Goal: Information Seeking & Learning: Learn about a topic

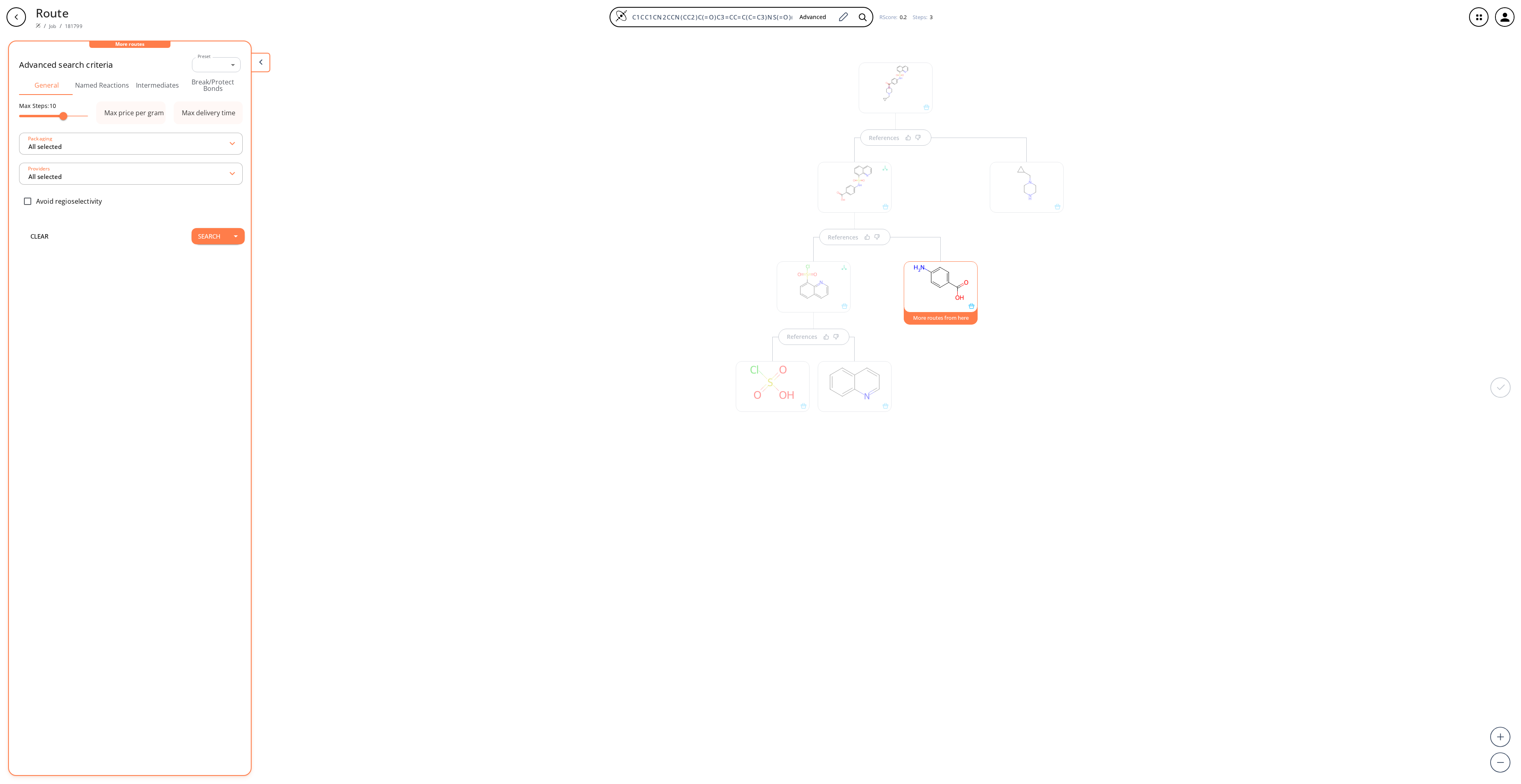
scroll to position [27, 0]
click at [1107, 449] on div "References References References More routes from here" at bounding box center [760, 406] width 1521 height 743
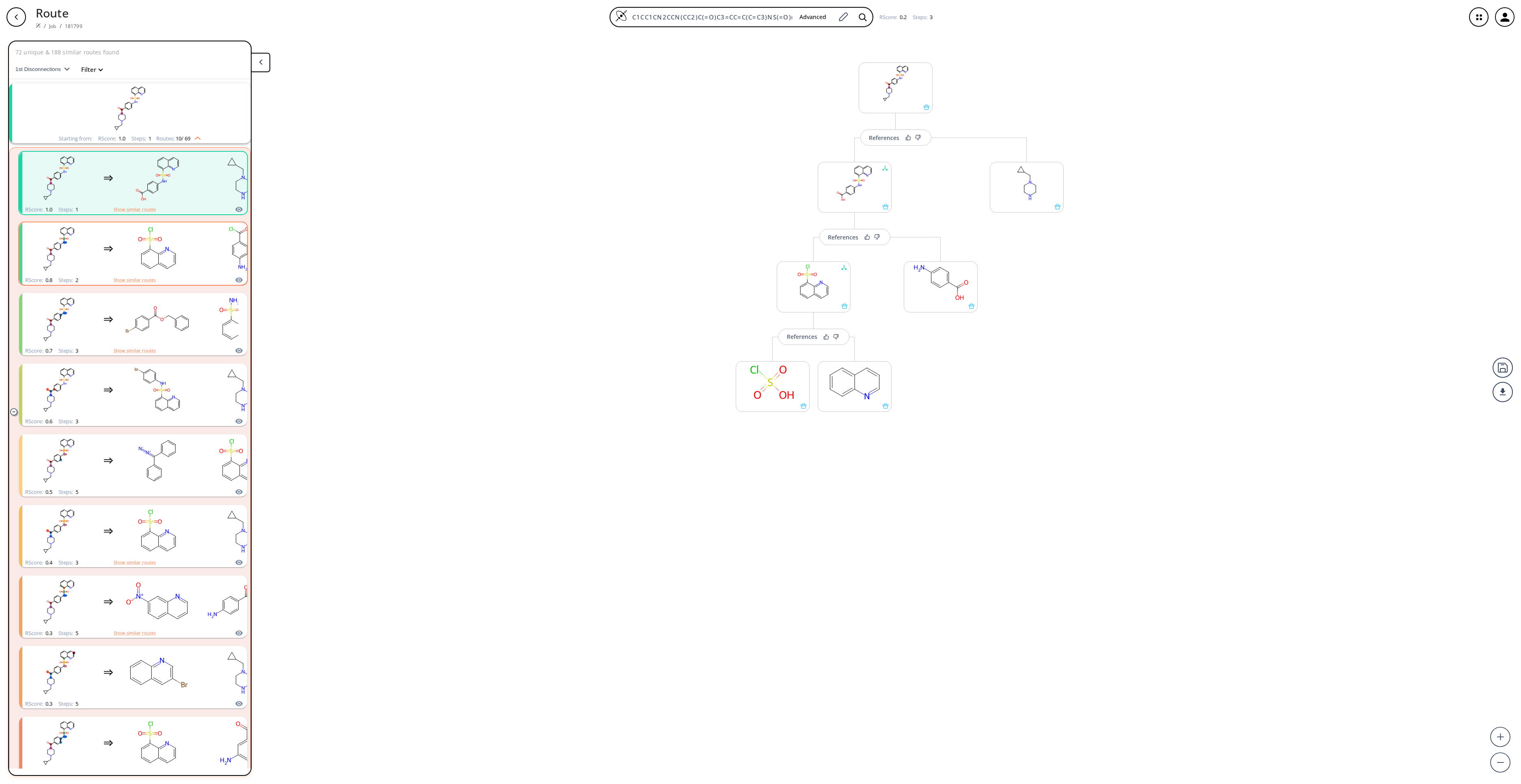
click at [90, 249] on rect "clusters" at bounding box center [59, 249] width 73 height 51
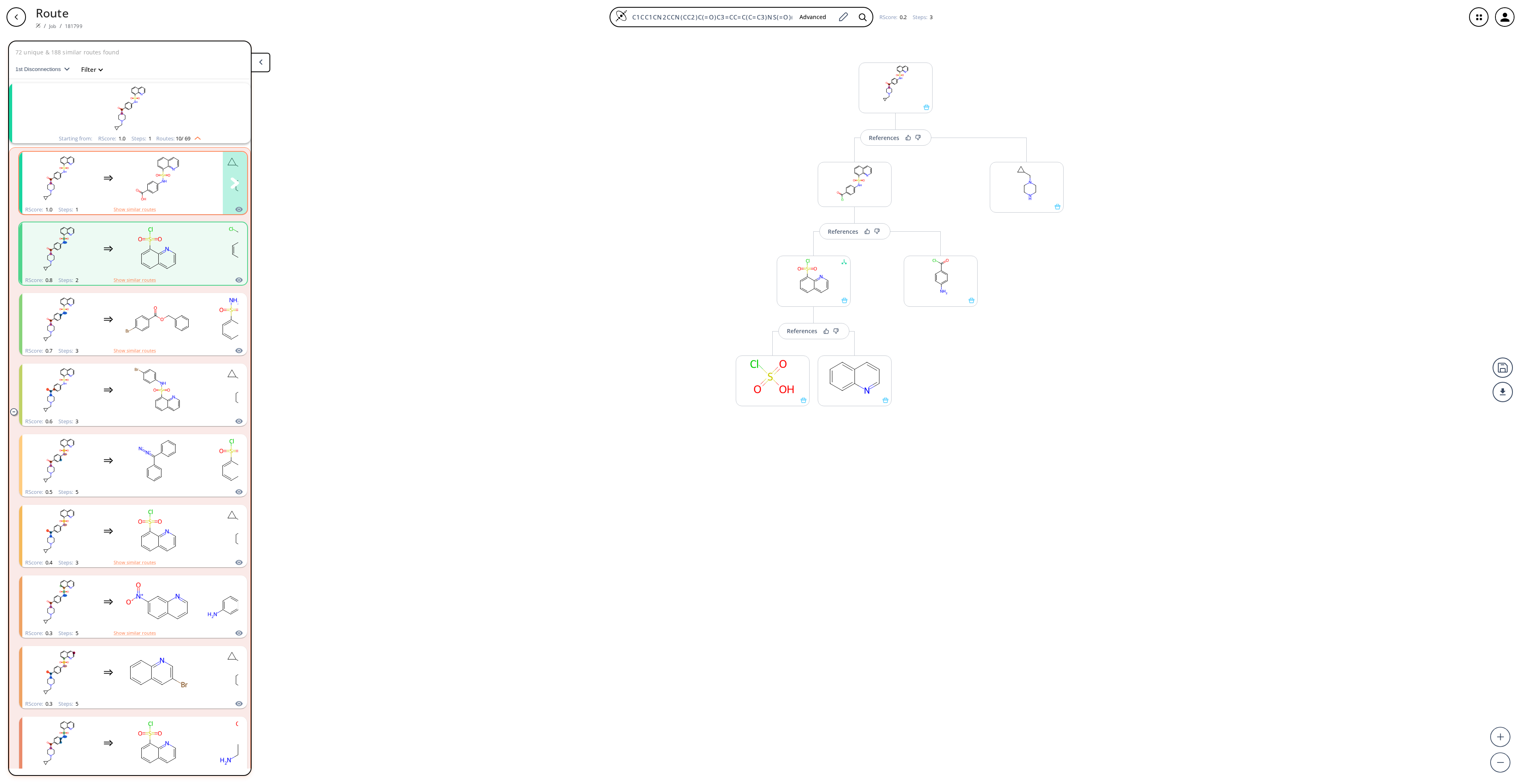
click at [102, 174] on div "clusters" at bounding box center [149, 178] width 253 height 53
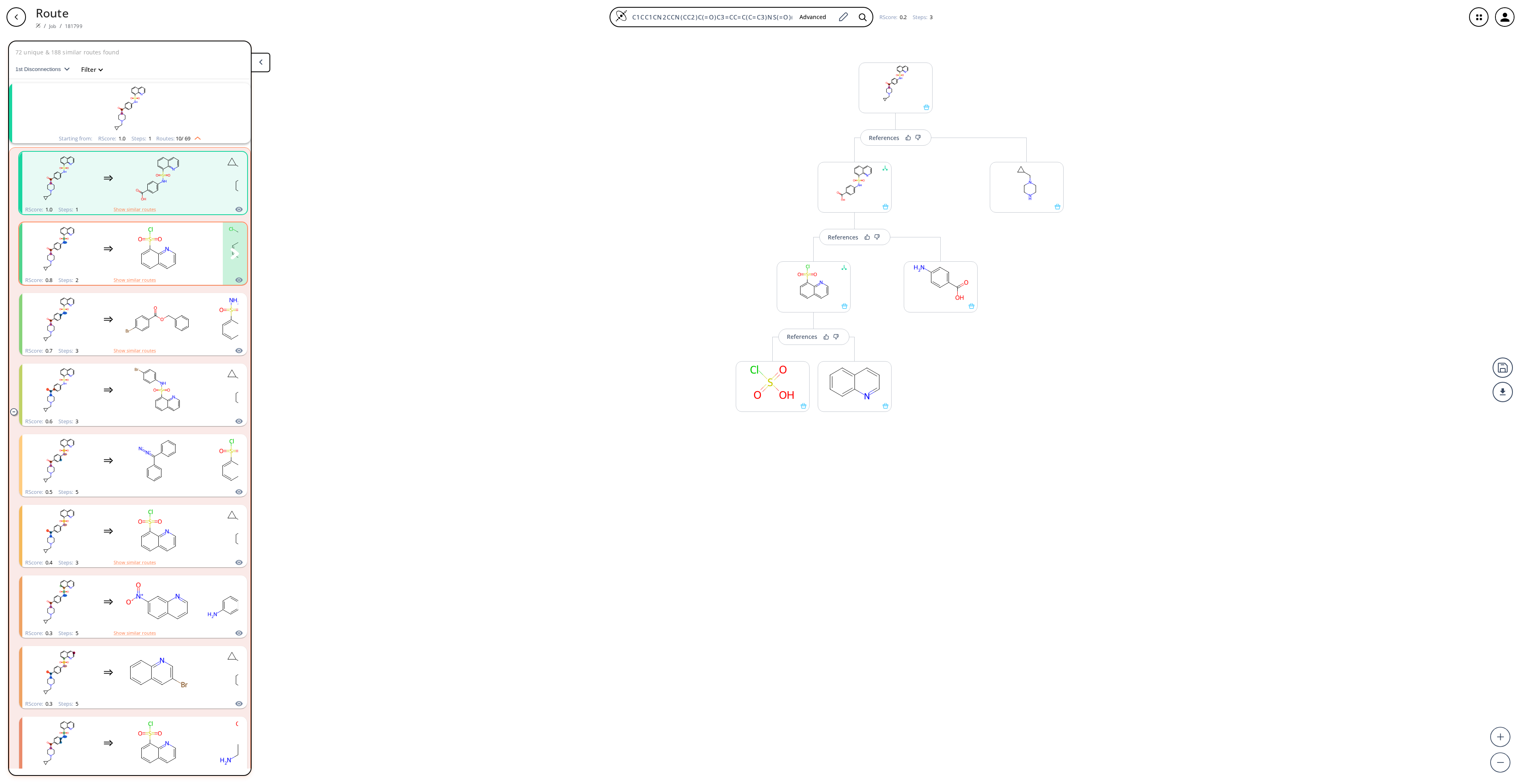
click at [128, 264] on rect "clusters" at bounding box center [158, 249] width 73 height 51
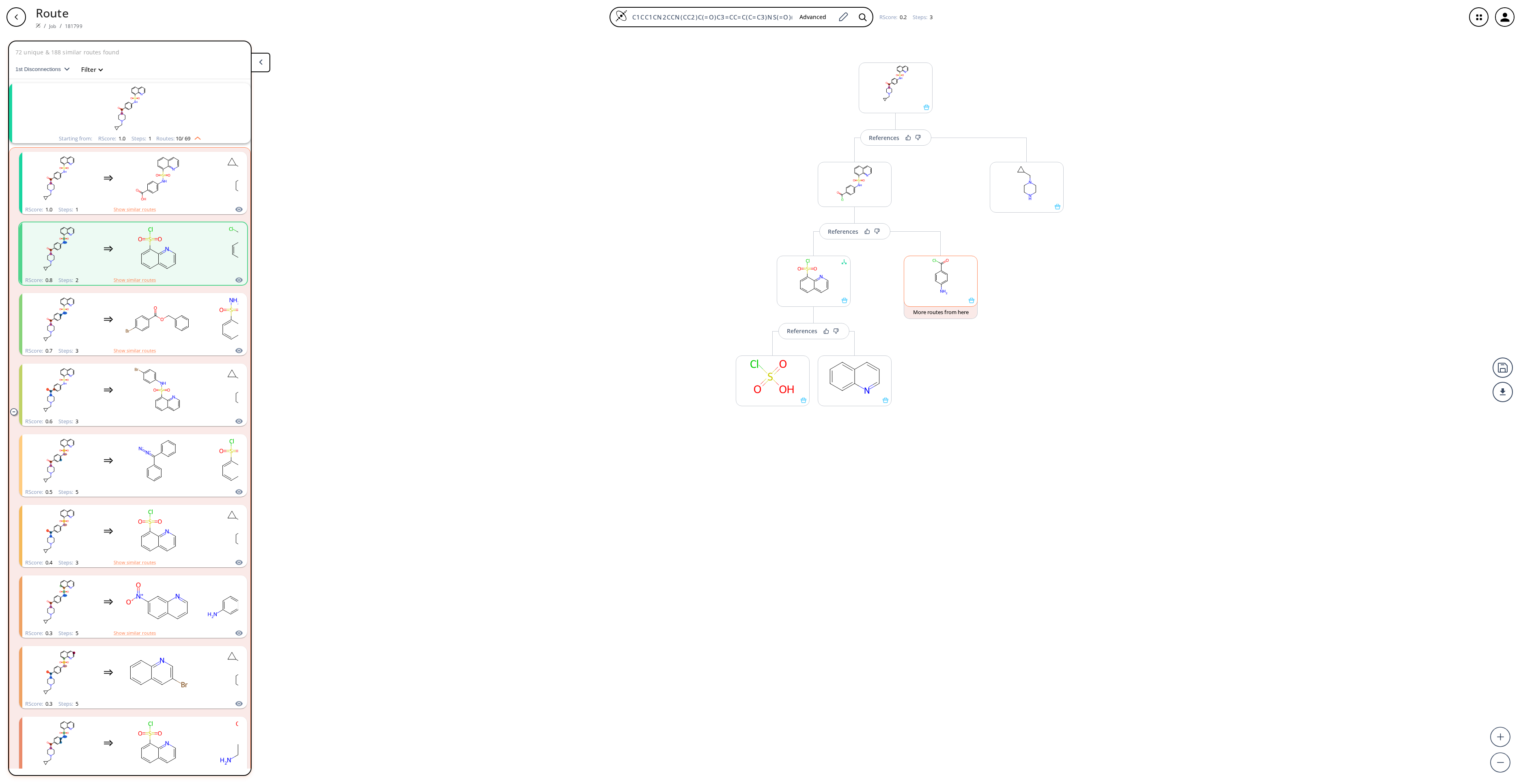
click at [930, 284] on rect at bounding box center [941, 277] width 73 height 41
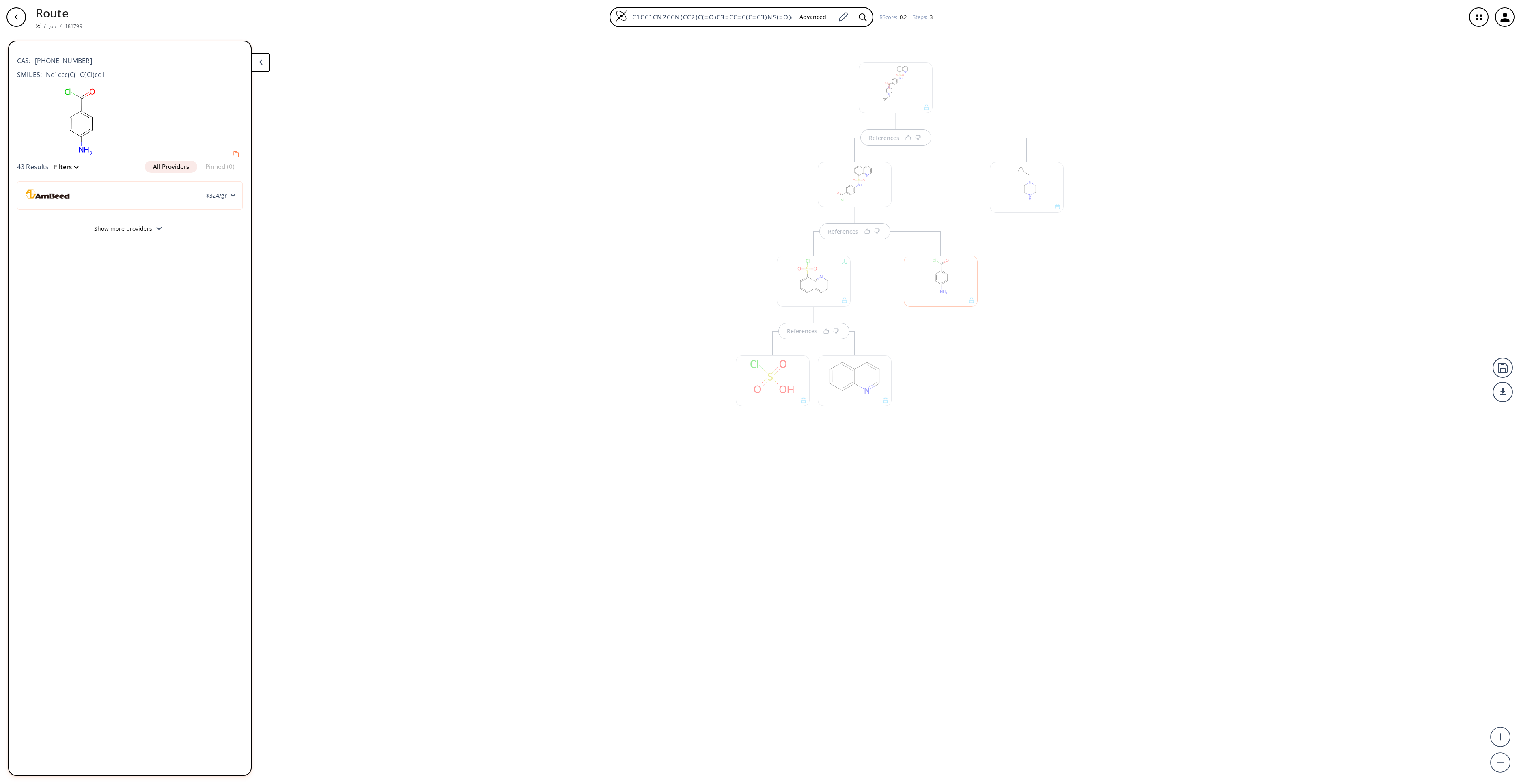
click at [762, 596] on div "References References References" at bounding box center [760, 406] width 1521 height 743
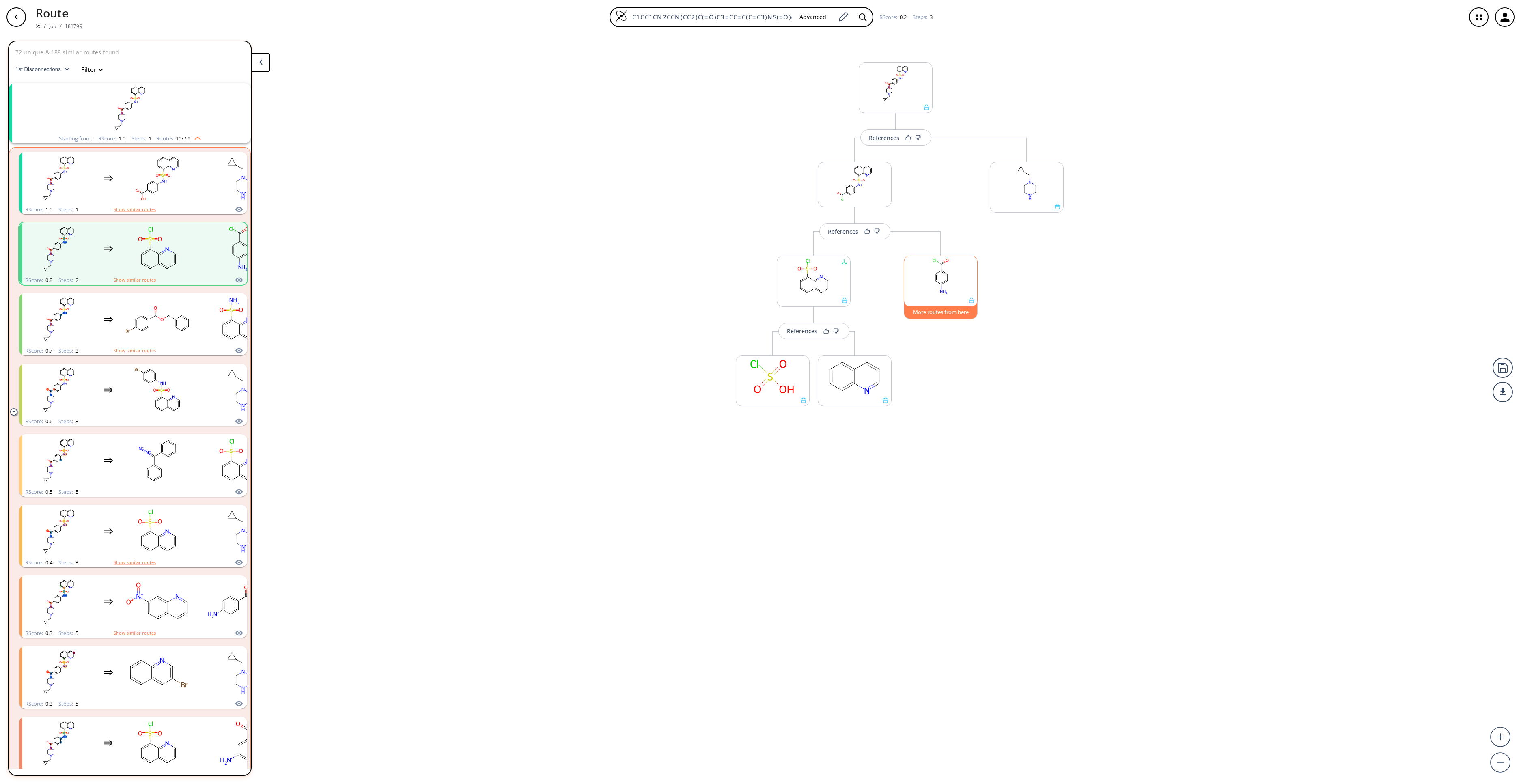
click at [957, 316] on button "More routes from here" at bounding box center [941, 311] width 74 height 18
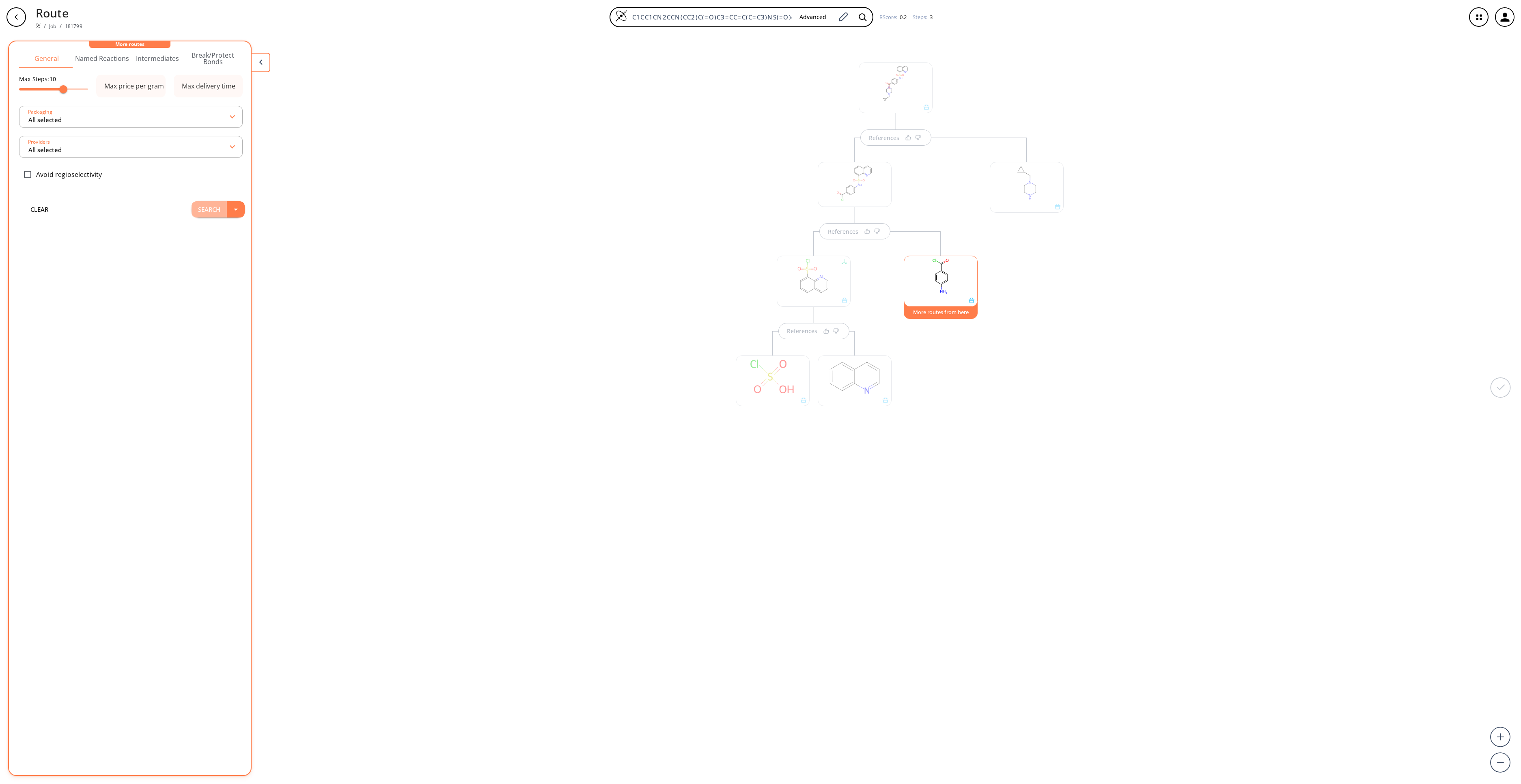
click at [199, 210] on button "Search" at bounding box center [209, 209] width 35 height 16
click at [184, 141] on rect "clusters" at bounding box center [129, 137] width 211 height 51
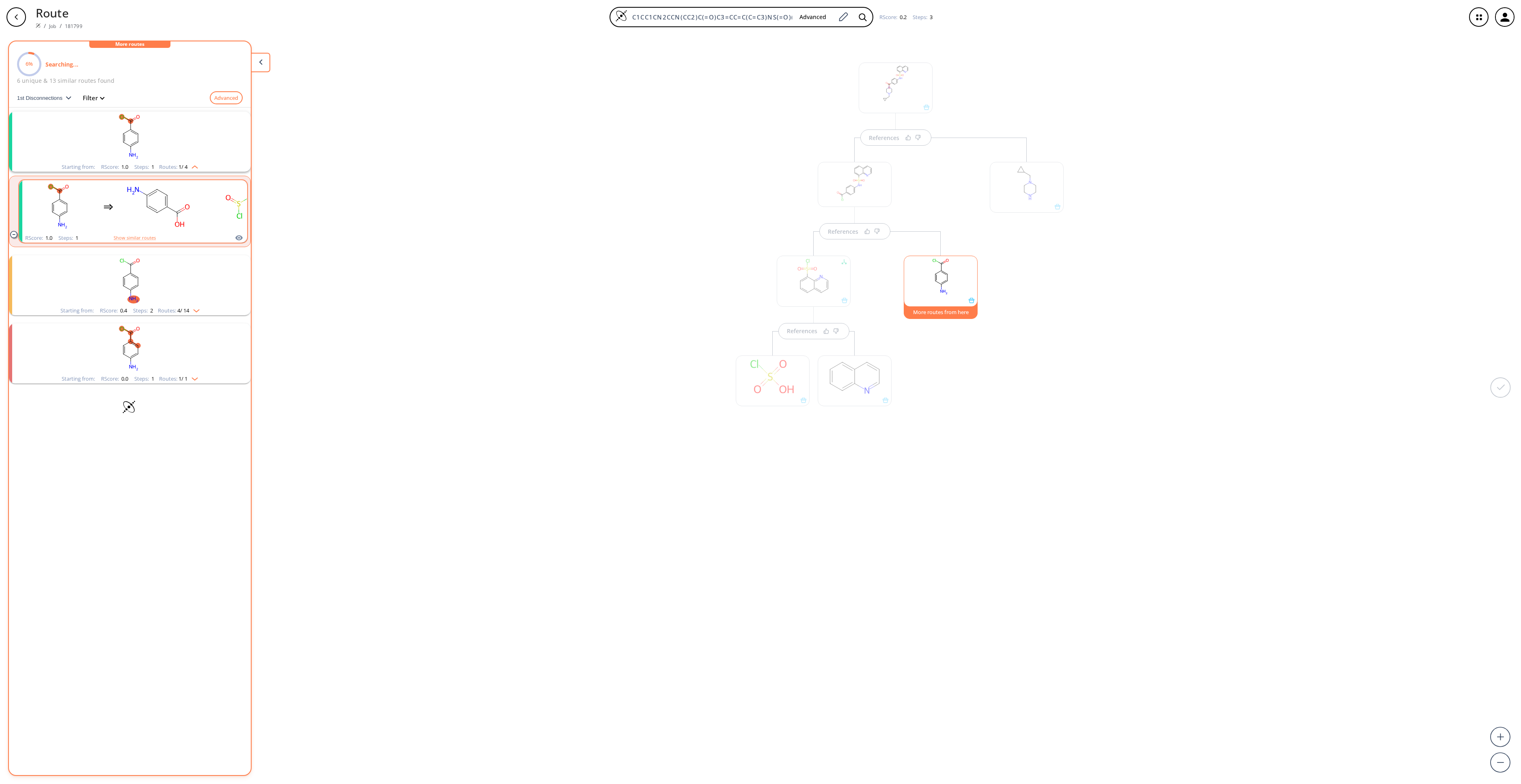
click at [175, 195] on rect "clusters" at bounding box center [158, 207] width 73 height 51
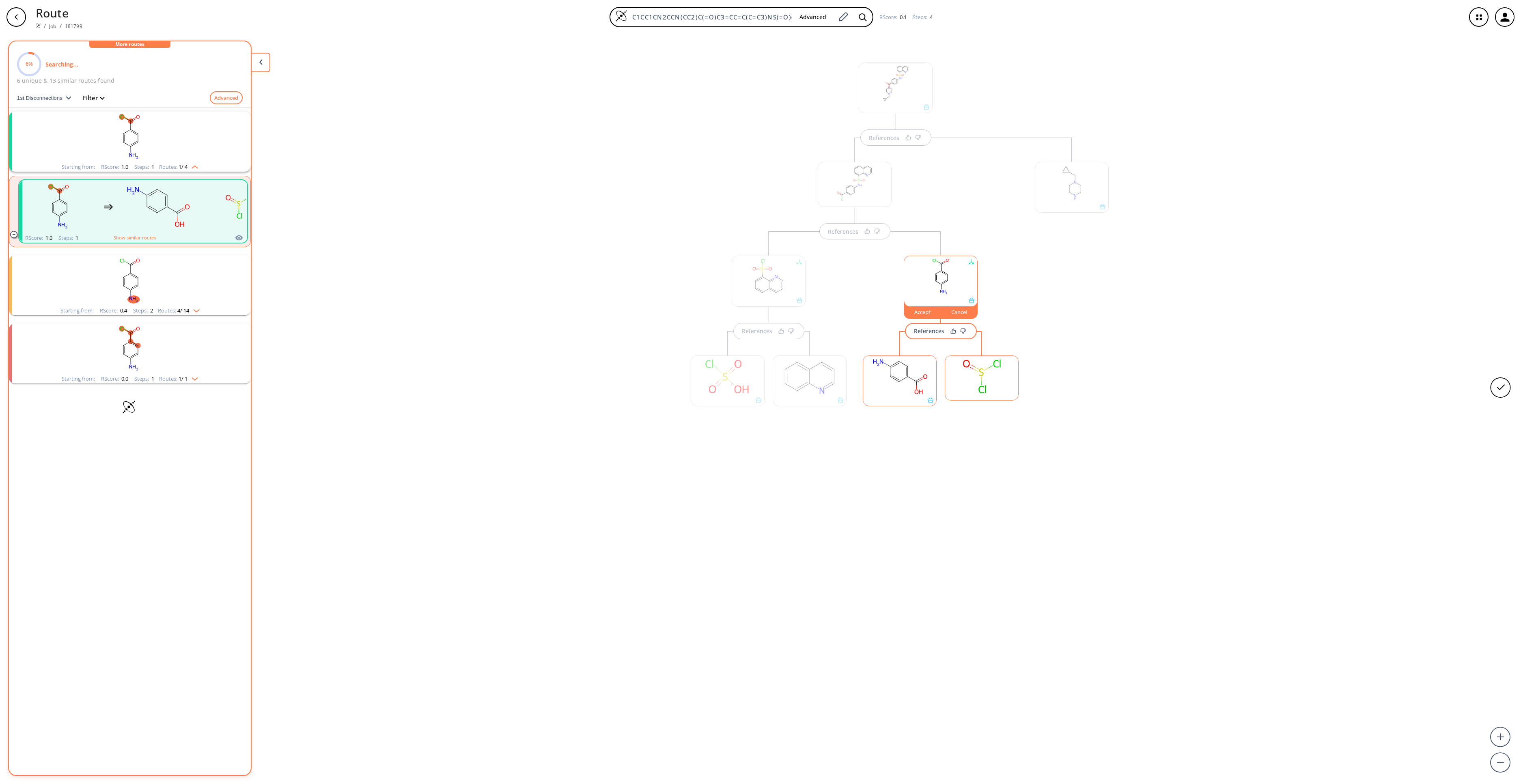
click at [900, 382] on ellipse at bounding box center [899, 381] width 6 height 6
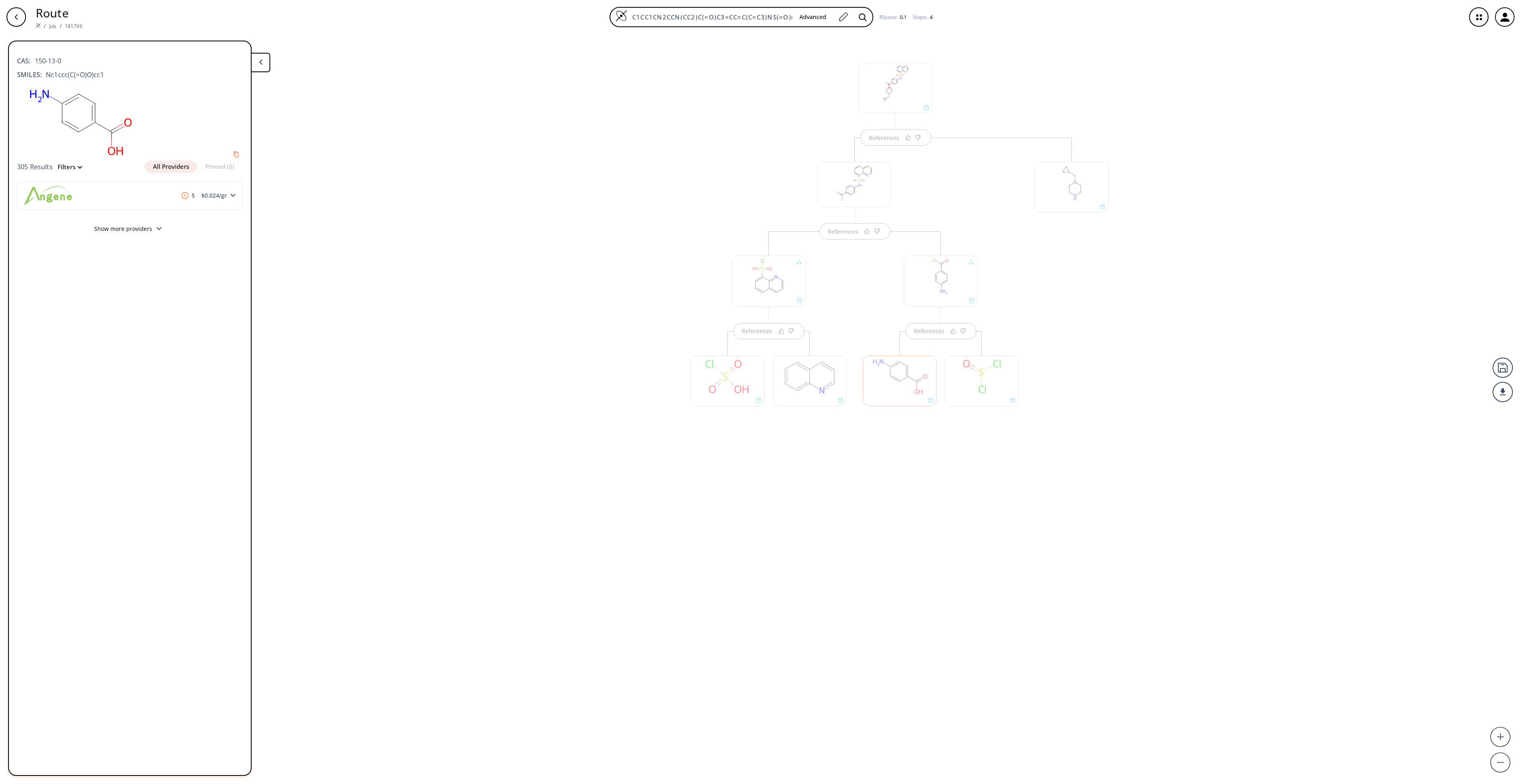
click at [970, 385] on div at bounding box center [981, 381] width 74 height 51
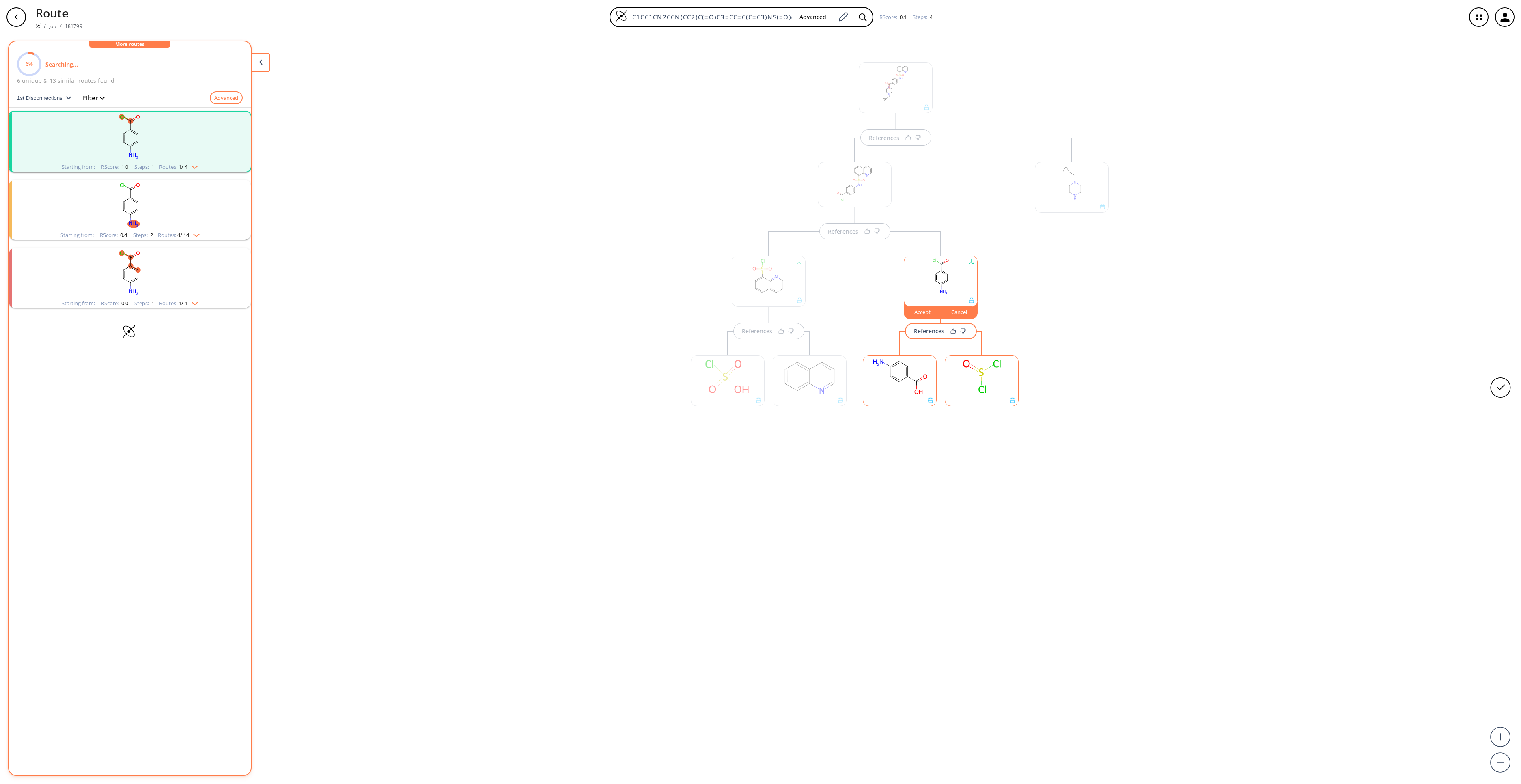
click at [970, 385] on rect at bounding box center [982, 377] width 73 height 41
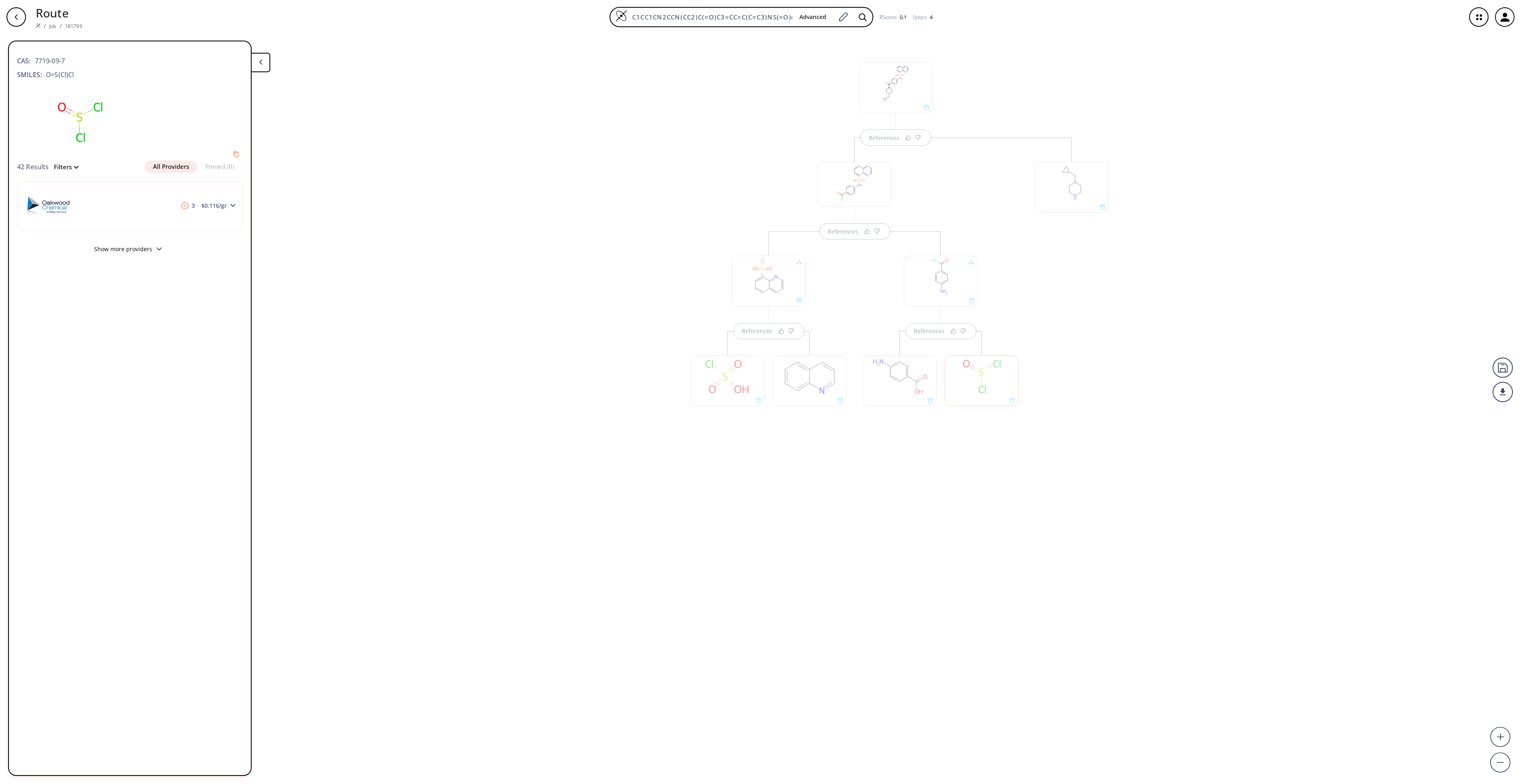
click at [502, 561] on div "References References References References" at bounding box center [760, 406] width 1521 height 743
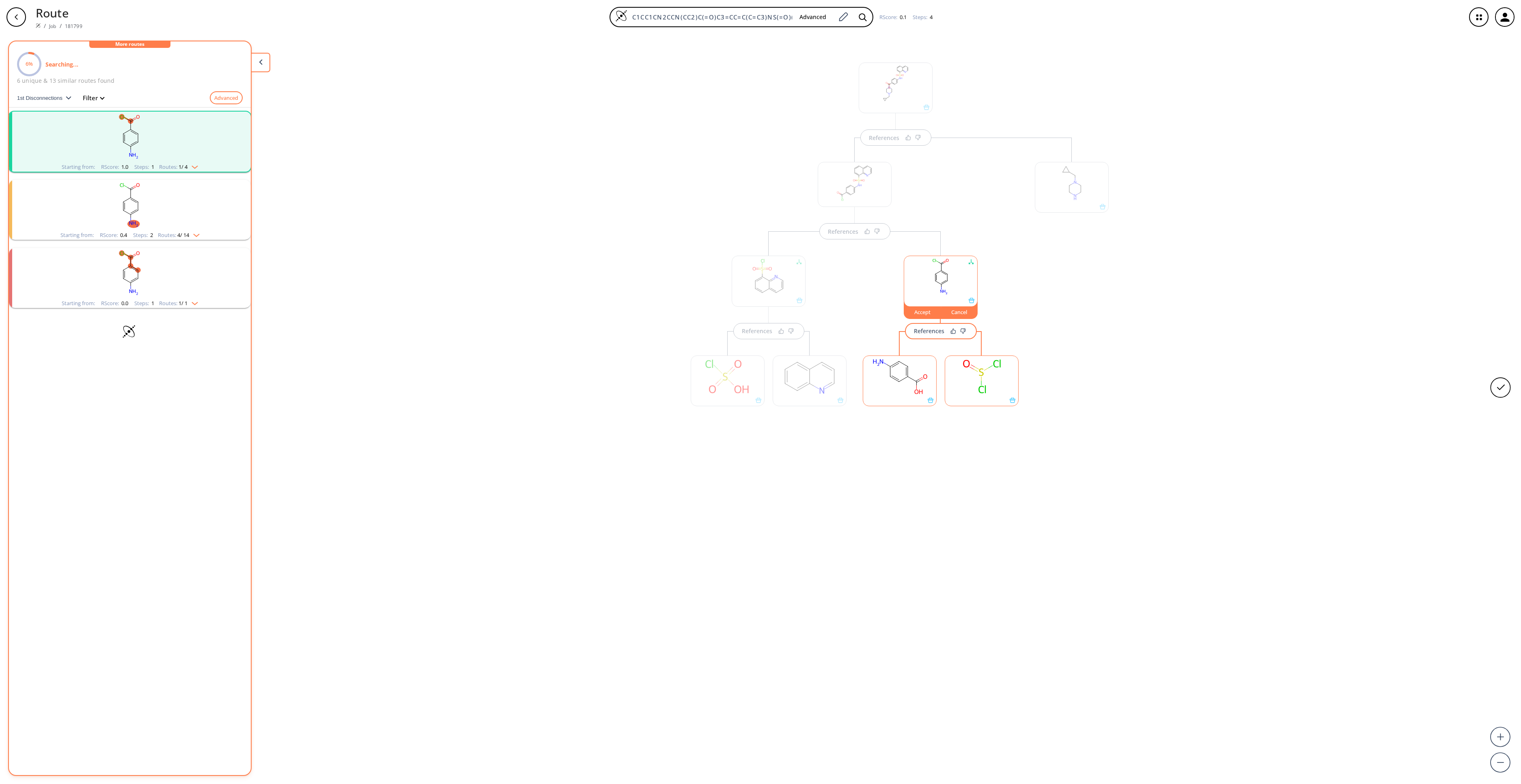
click at [934, 289] on rect at bounding box center [941, 277] width 73 height 41
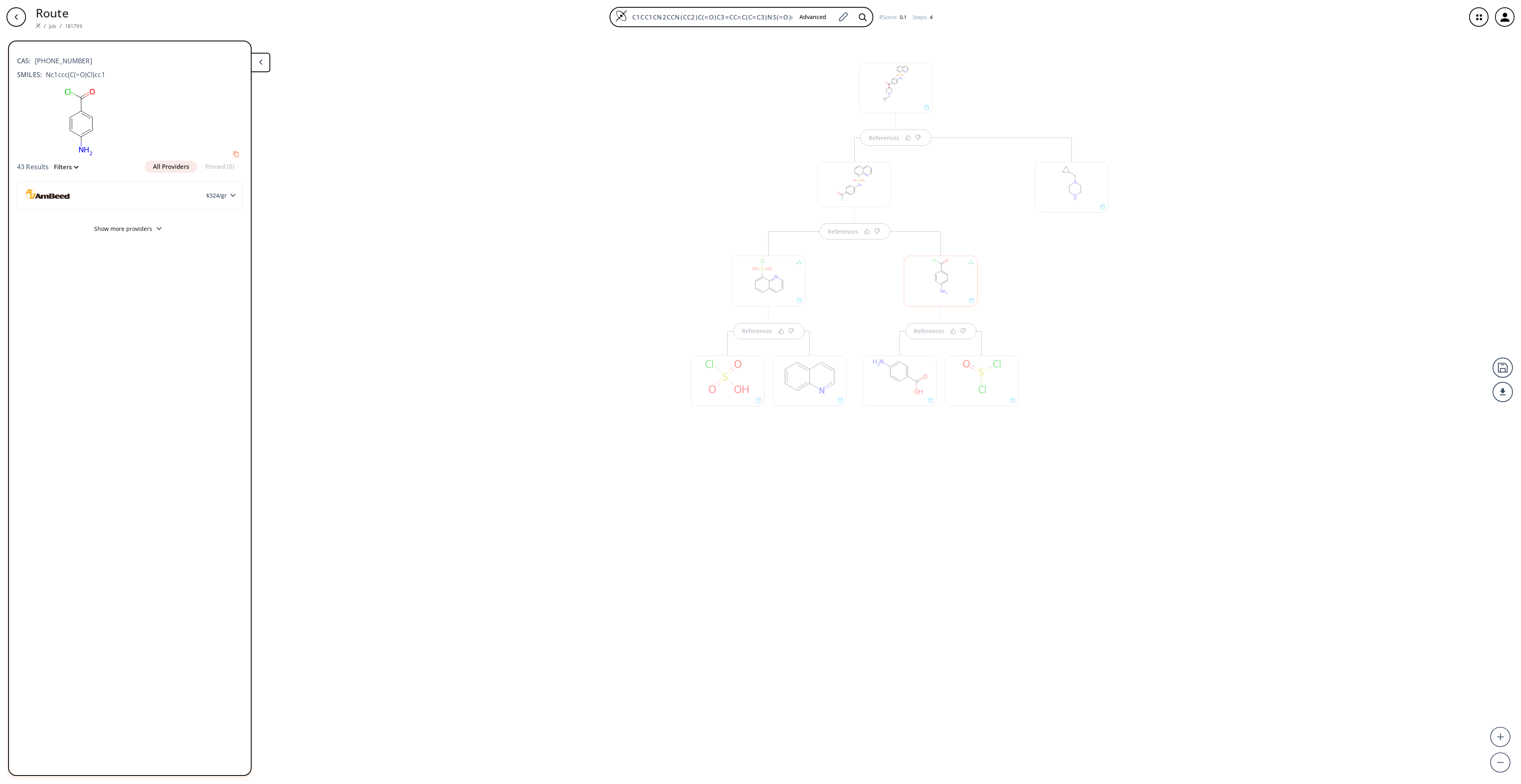
click at [888, 509] on div "References References References References" at bounding box center [760, 406] width 1521 height 743
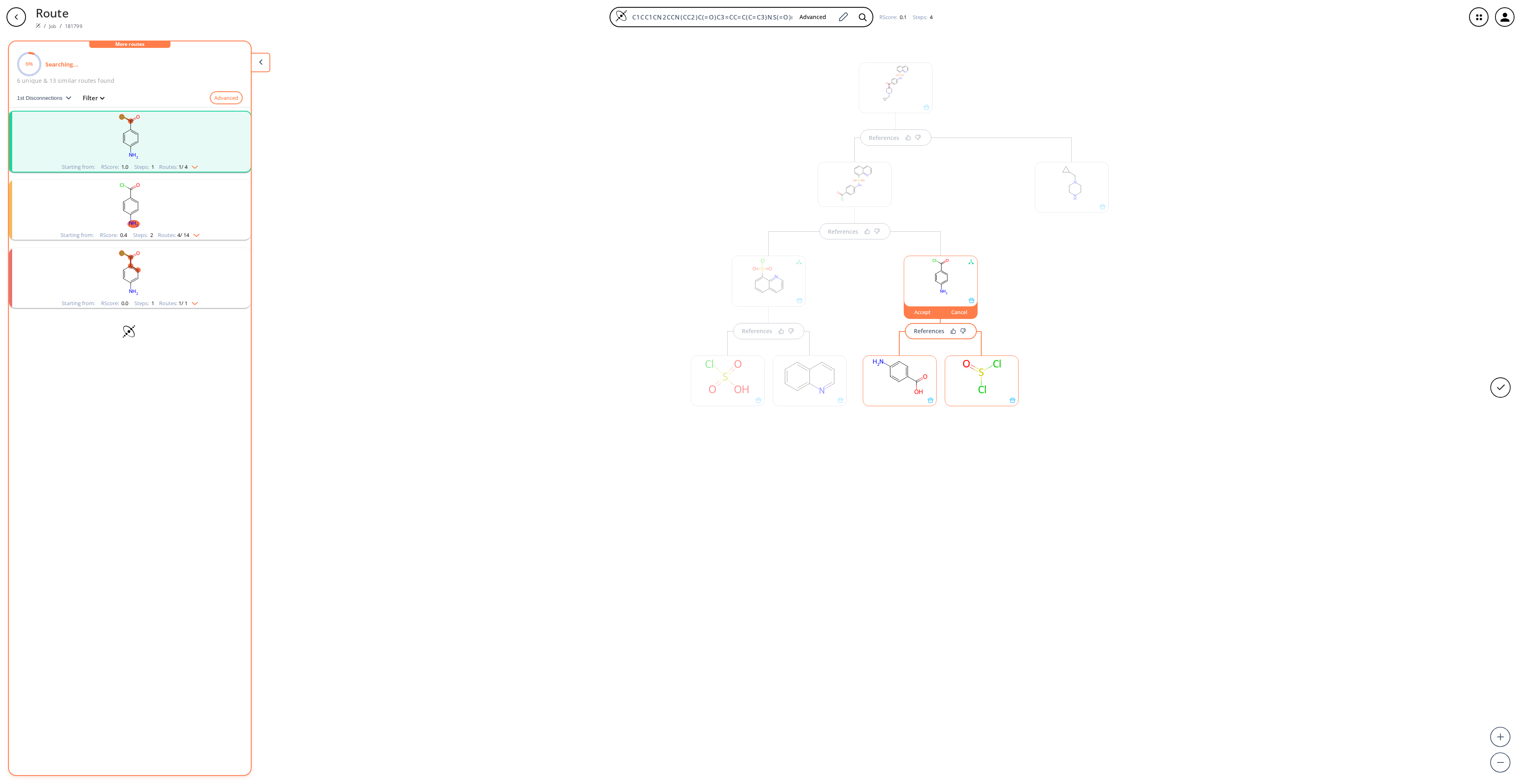
click at [167, 156] on rect "clusters" at bounding box center [129, 137] width 211 height 51
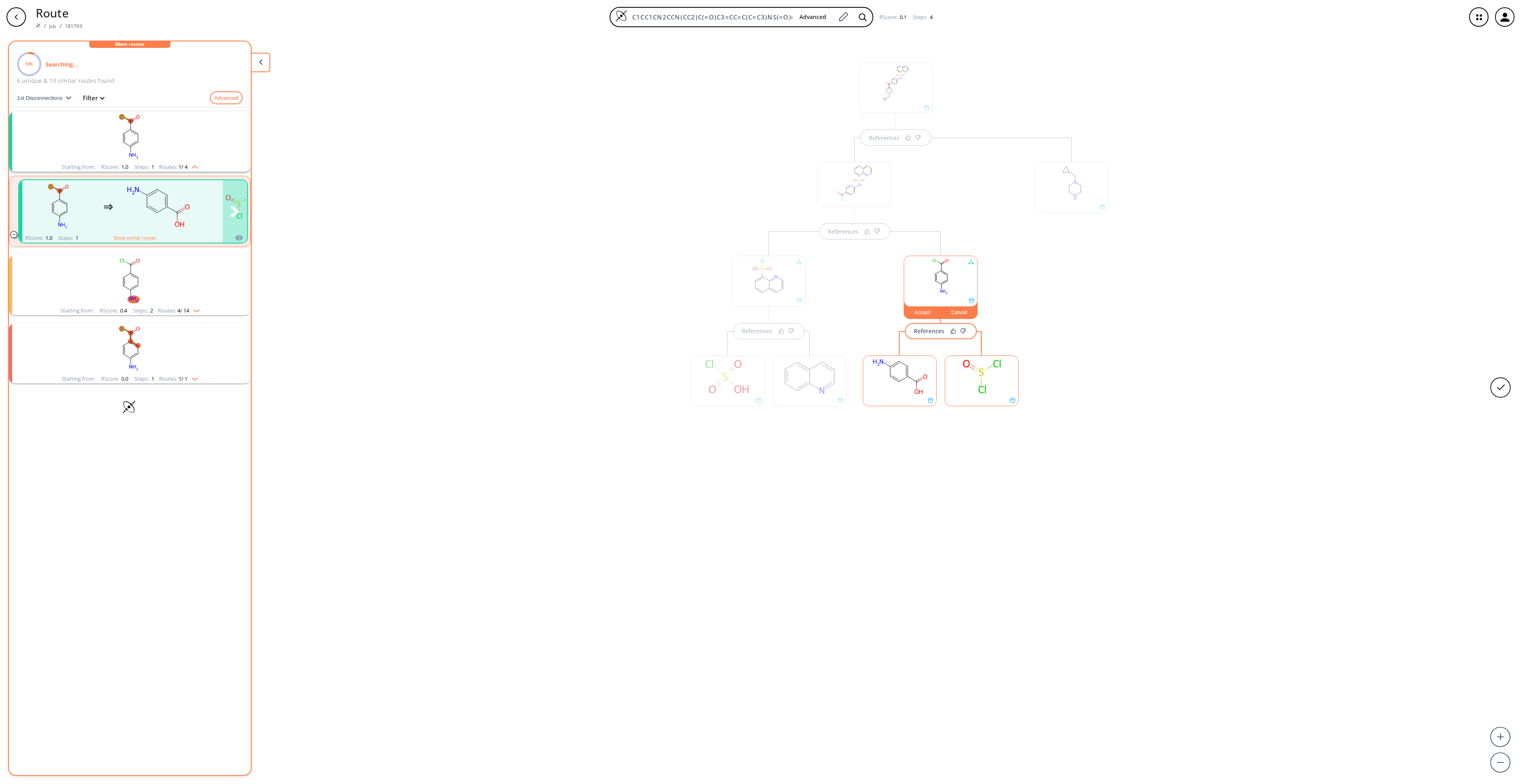
click at [151, 208] on rect "clusters" at bounding box center [158, 207] width 73 height 51
click at [916, 315] on div "Accept" at bounding box center [922, 312] width 37 height 5
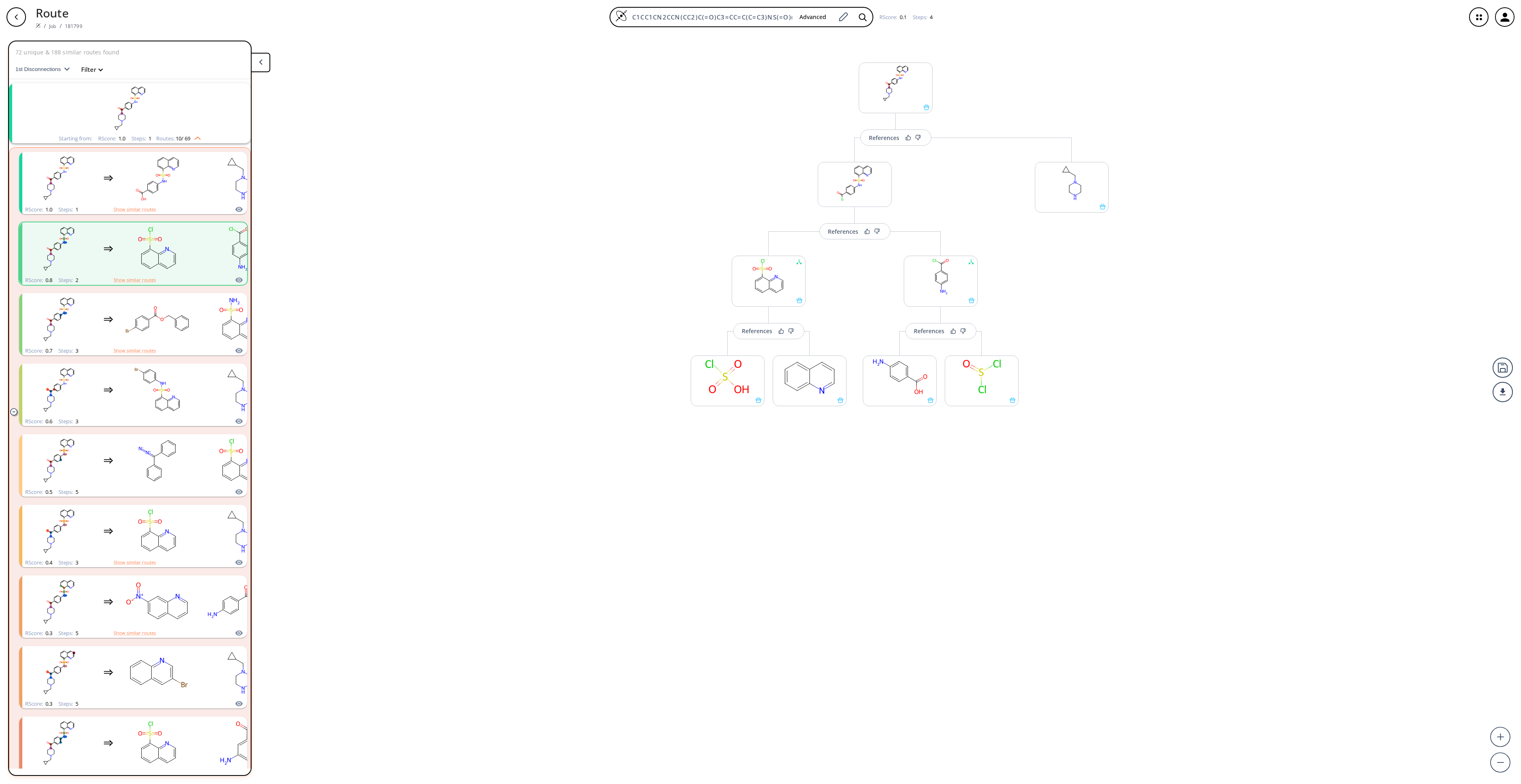
click at [916, 342] on div "More routes from here" at bounding box center [899, 377] width 82 height 92
click at [925, 331] on div "References" at bounding box center [929, 331] width 31 height 5
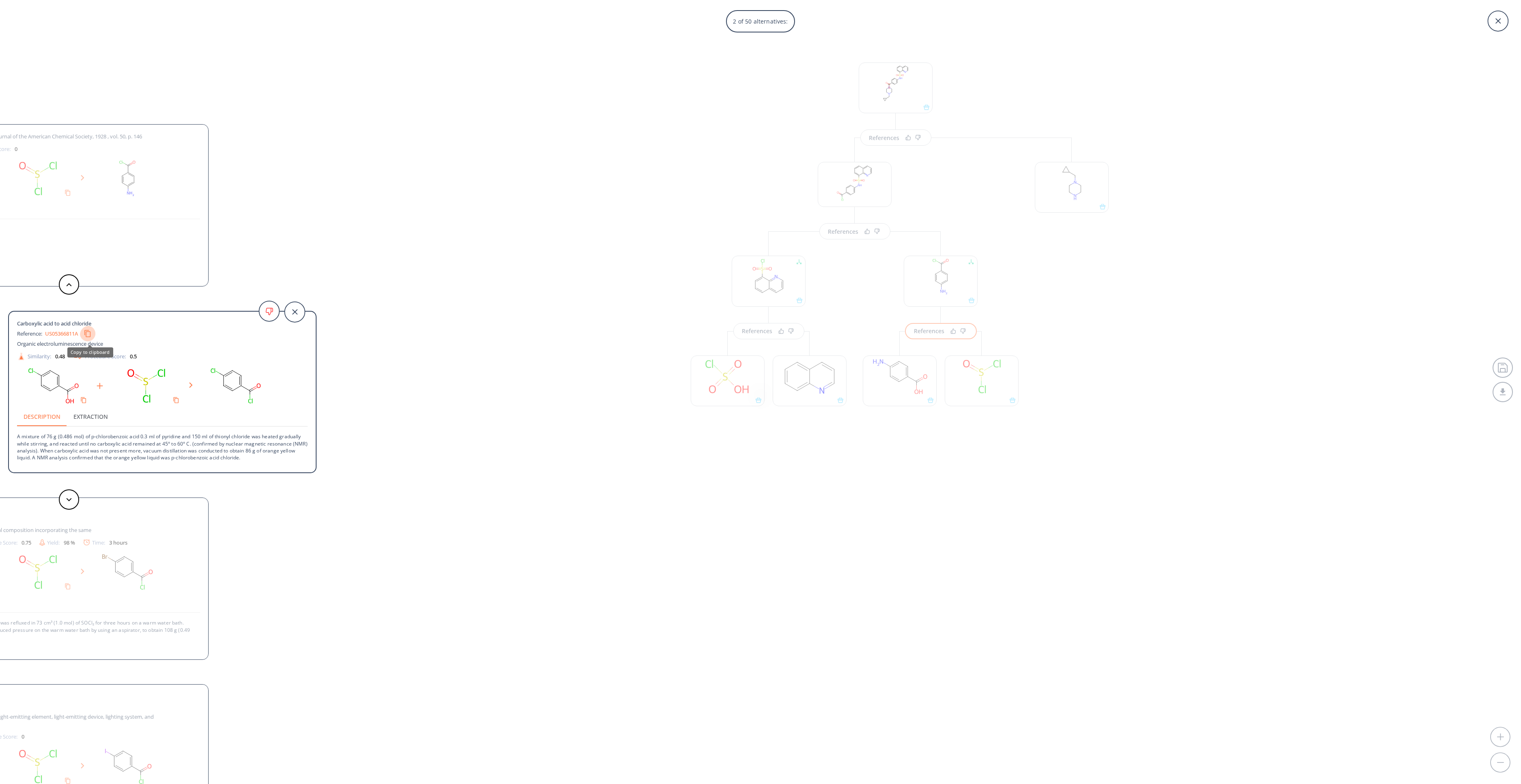
click at [90, 331] on icon "Copy to clipboard" at bounding box center [87, 334] width 8 height 8
click at [760, 537] on div "2 of 50 alternatives: [PERSON_NAME], [PERSON_NAME] Journal of the American Chem…" at bounding box center [760, 392] width 1521 height 784
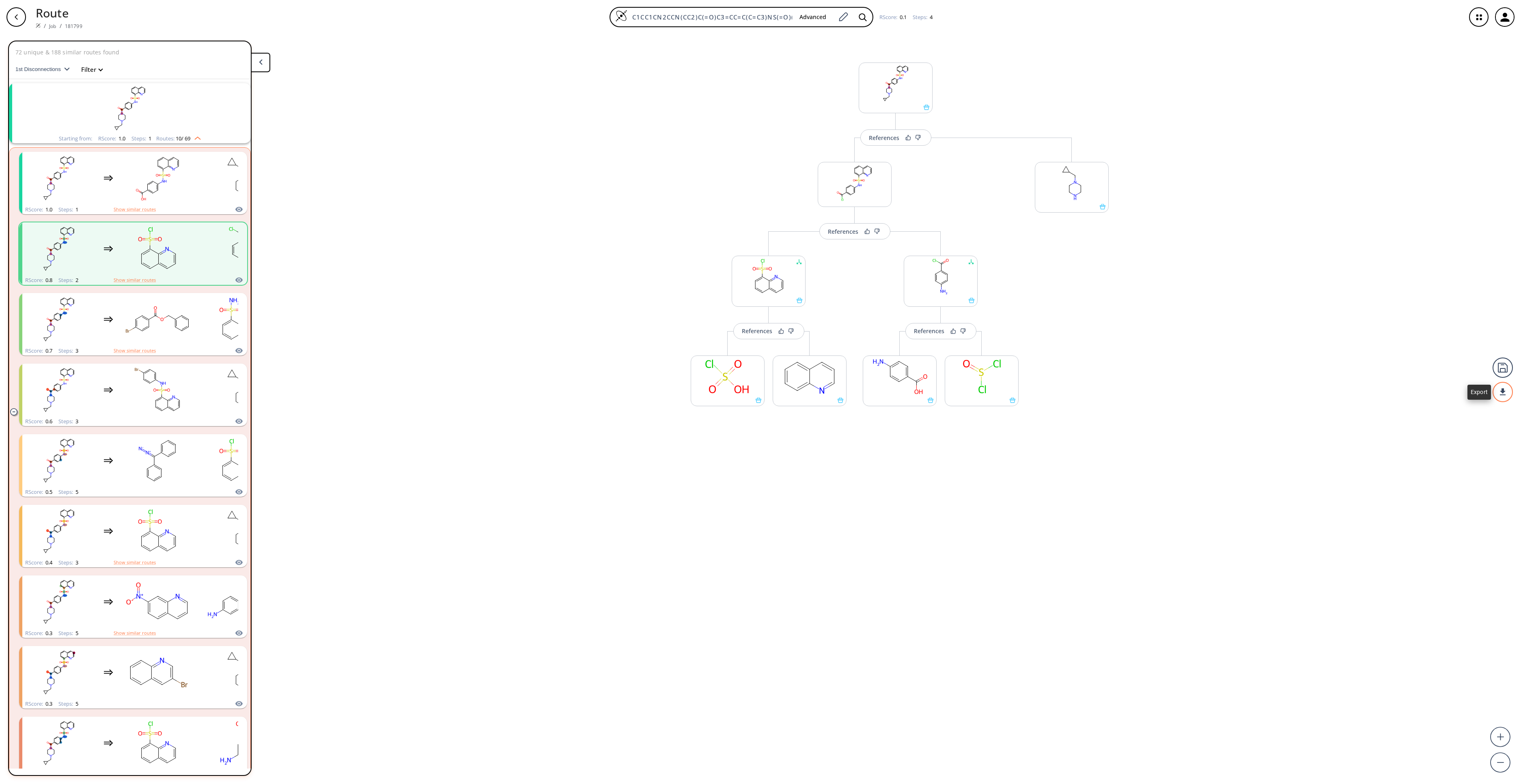
click at [1500, 394] on div at bounding box center [1503, 392] width 20 height 20
click at [1464, 386] on li "PDF" at bounding box center [1472, 388] width 41 height 14
click at [1300, 197] on div "References More routes from here References Change Clear References More routes…" at bounding box center [760, 406] width 1521 height 743
click at [124, 160] on rect "clusters" at bounding box center [158, 178] width 73 height 51
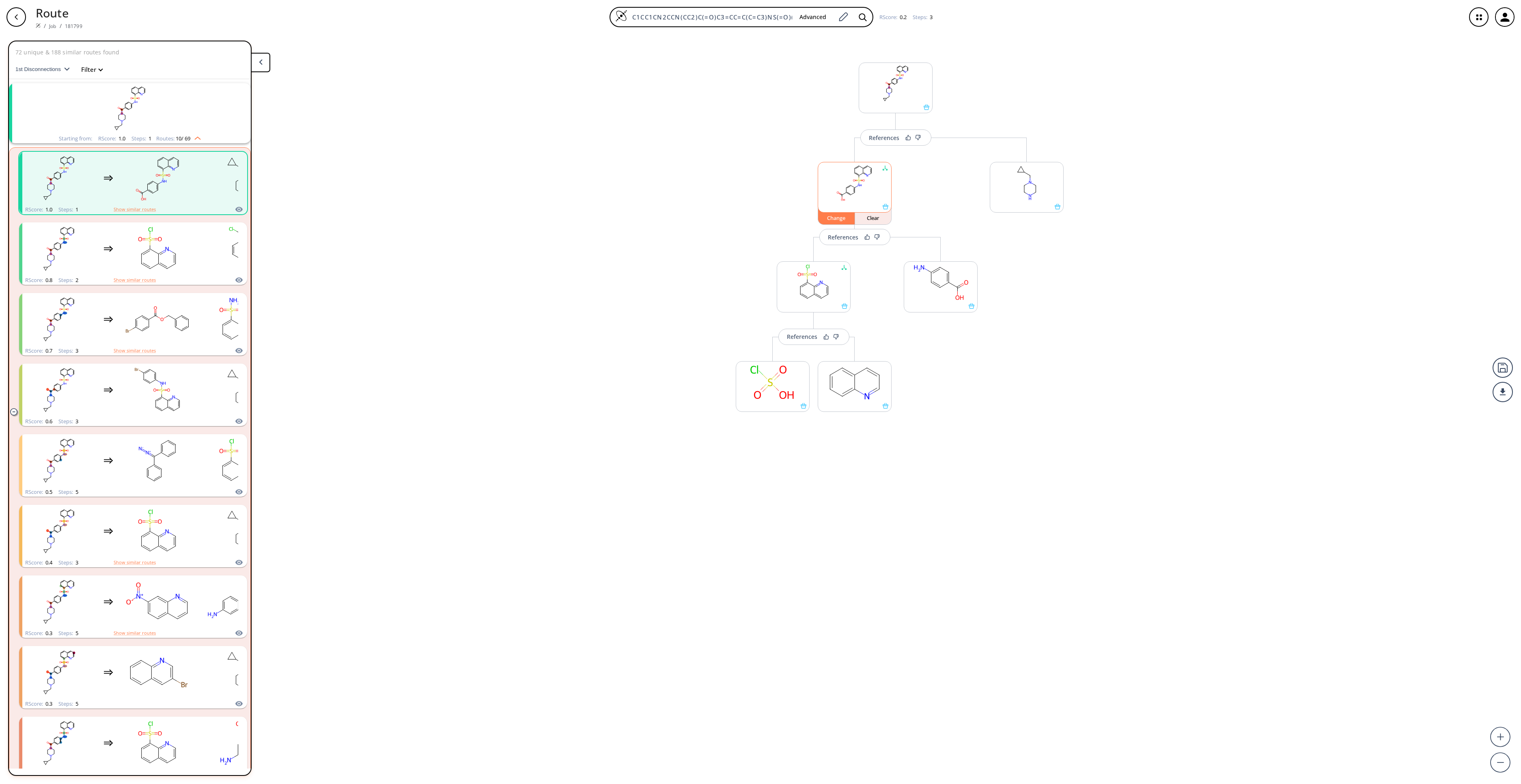
click at [837, 217] on div "Change" at bounding box center [837, 218] width 37 height 5
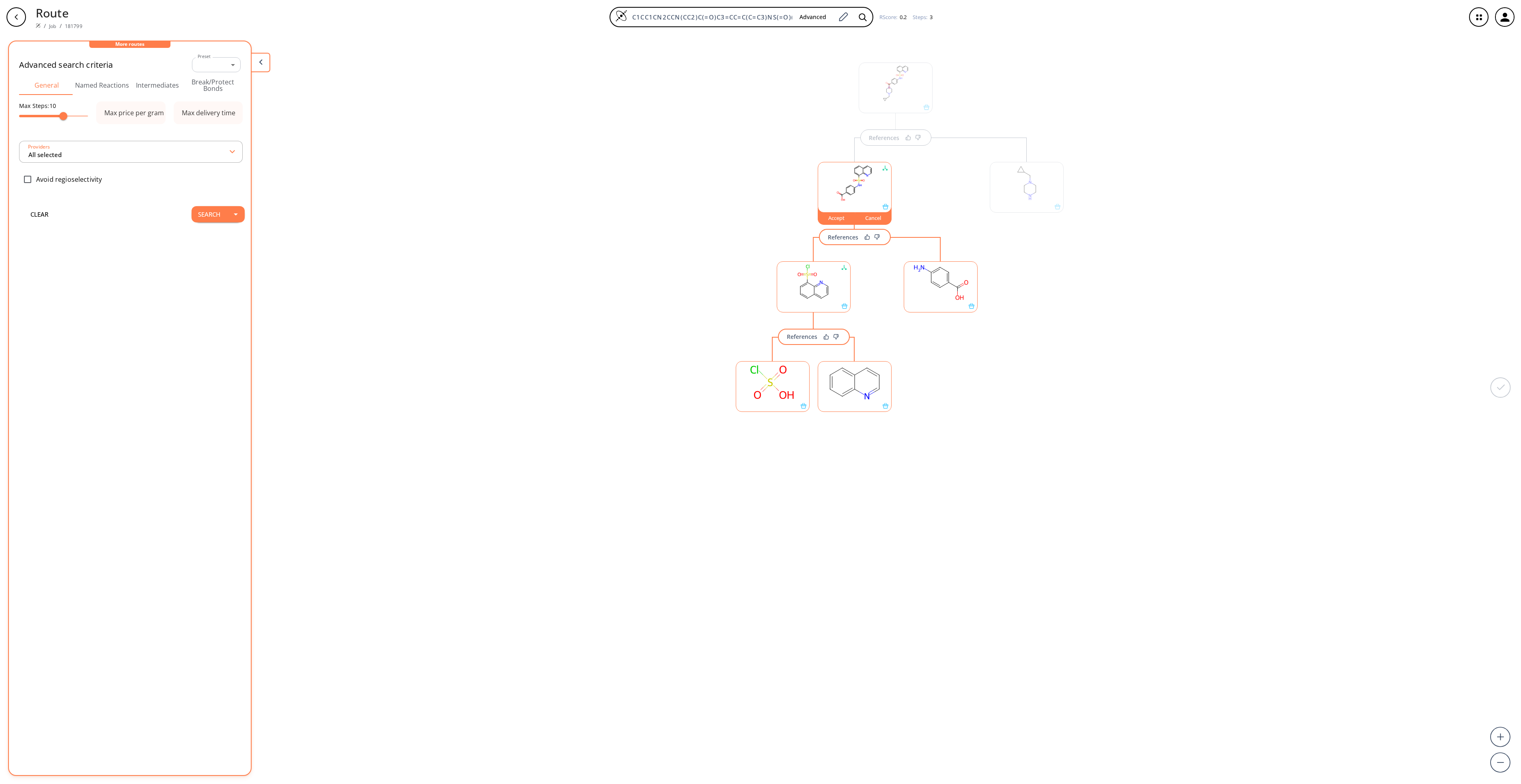
type input "All selected"
click at [201, 230] on button "Search" at bounding box center [209, 236] width 35 height 16
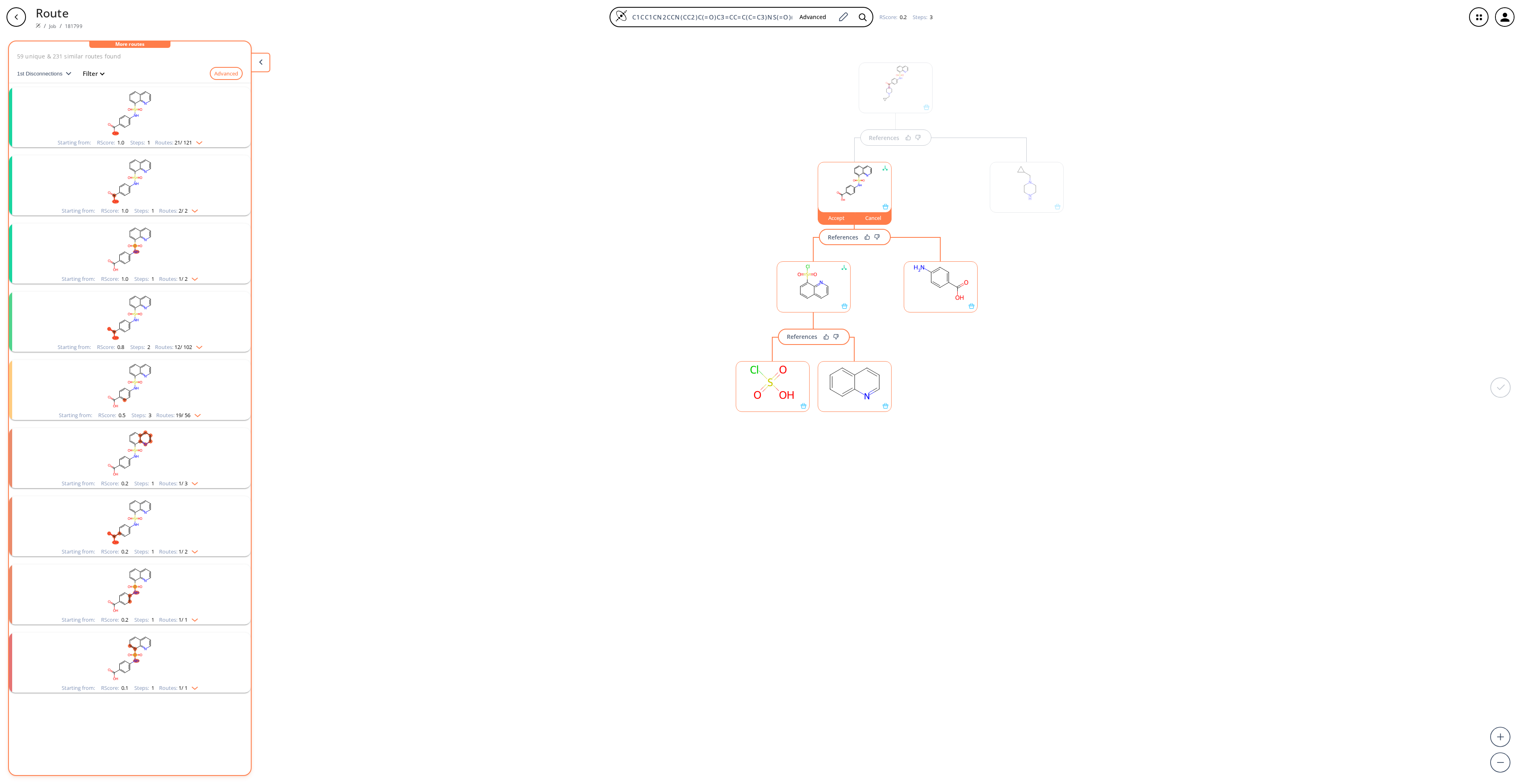
click at [159, 112] on rect "clusters" at bounding box center [129, 113] width 211 height 51
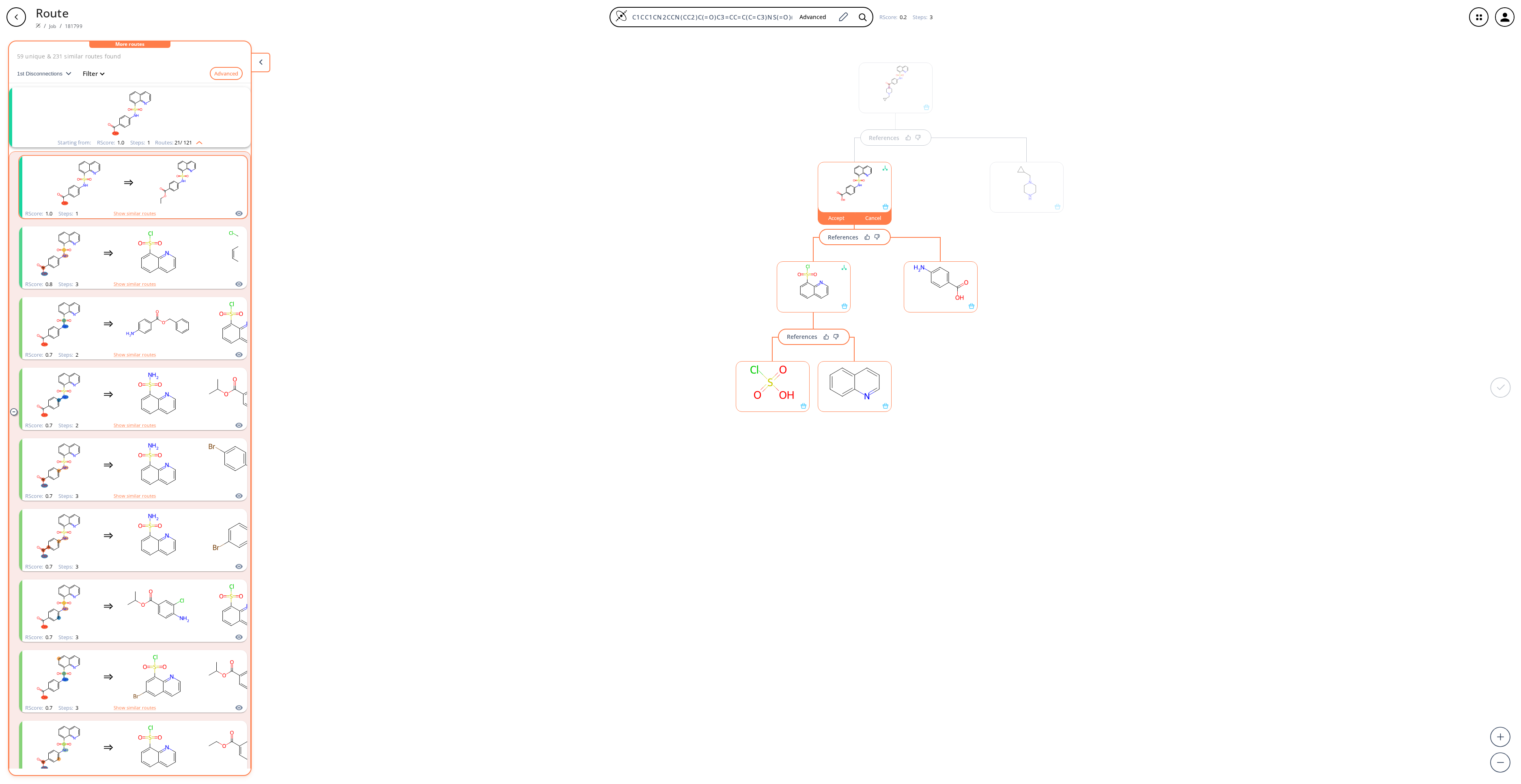
click at [151, 188] on rect "clusters" at bounding box center [178, 182] width 73 height 51
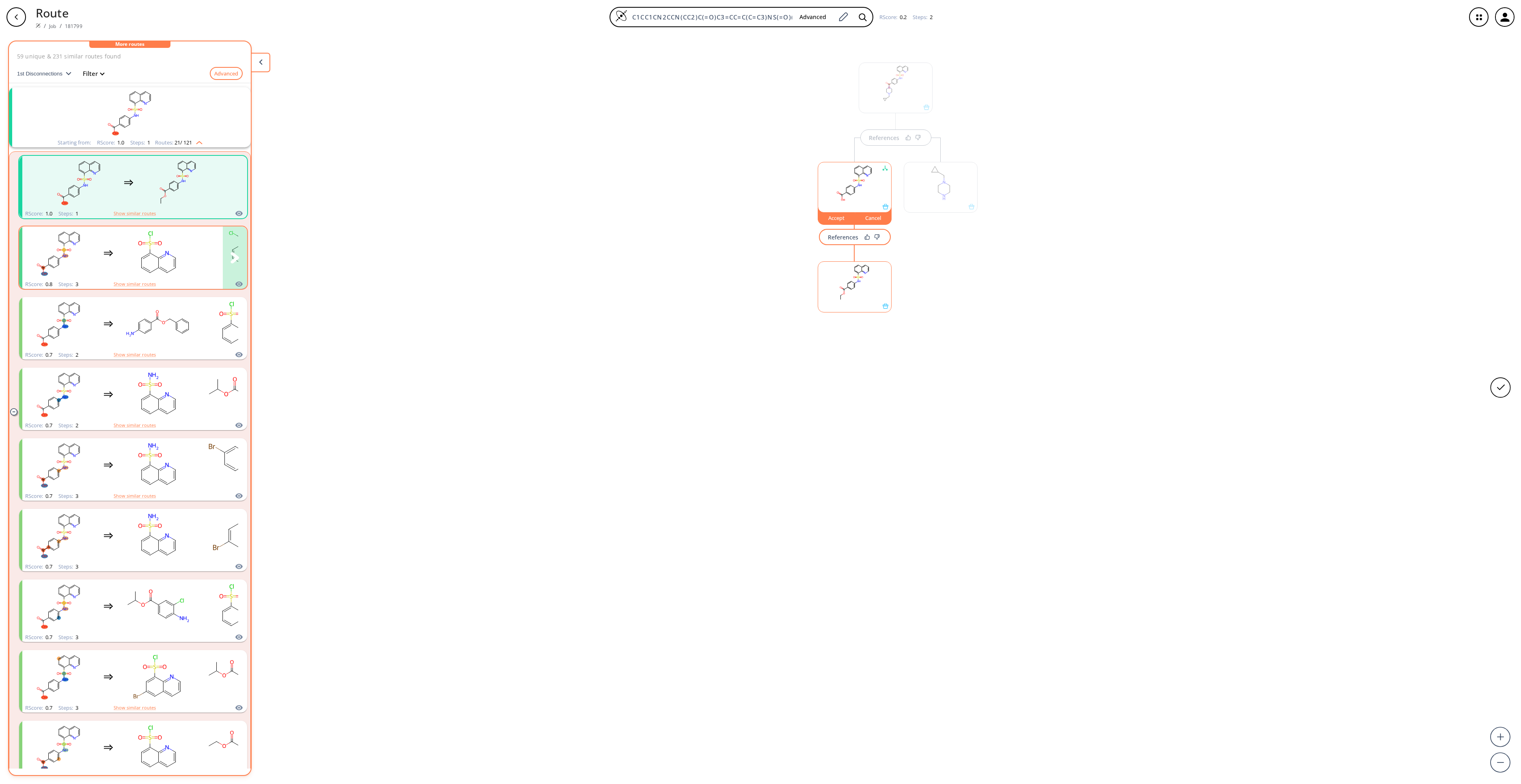
click at [158, 256] on ellipse "clusters" at bounding box center [158, 258] width 6 height 6
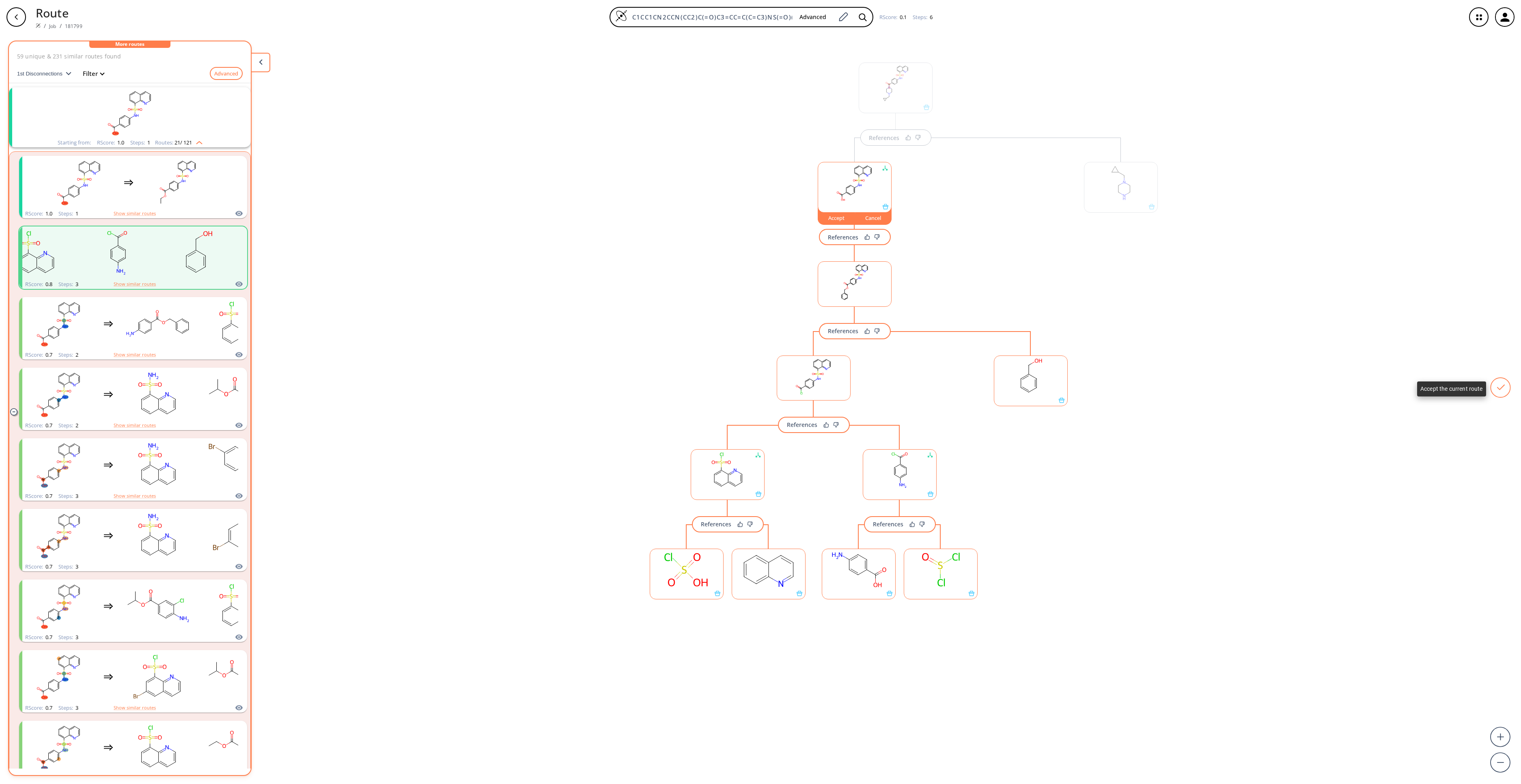
click at [1505, 386] on icon at bounding box center [1500, 387] width 19 height 19
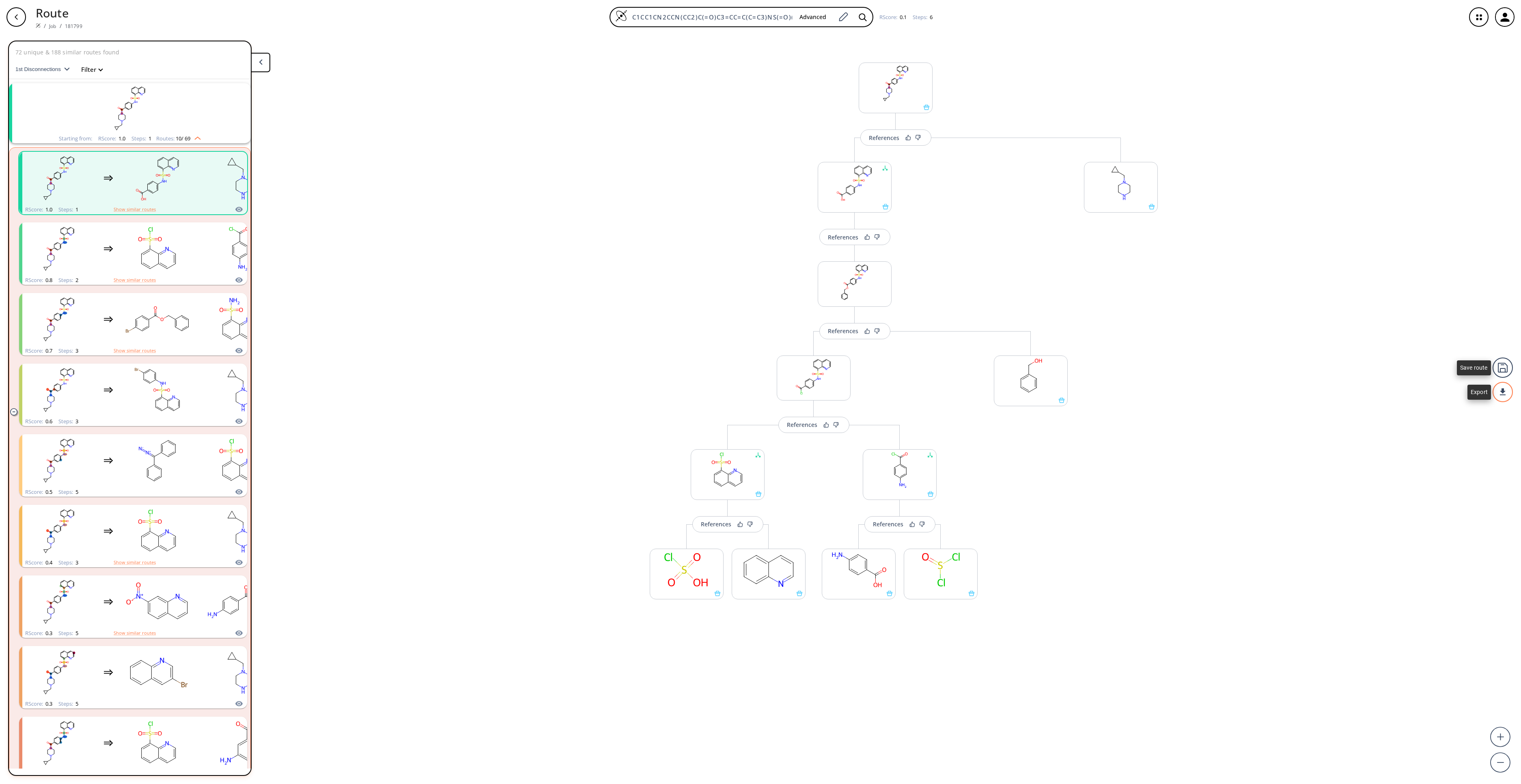
click at [1506, 390] on div at bounding box center [1503, 392] width 20 height 20
click at [1477, 390] on li "PDF" at bounding box center [1472, 388] width 41 height 14
click at [490, 538] on div "References Change Clear References More routes from here References More routes…" at bounding box center [760, 406] width 1521 height 743
click at [695, 574] on rect at bounding box center [687, 570] width 73 height 41
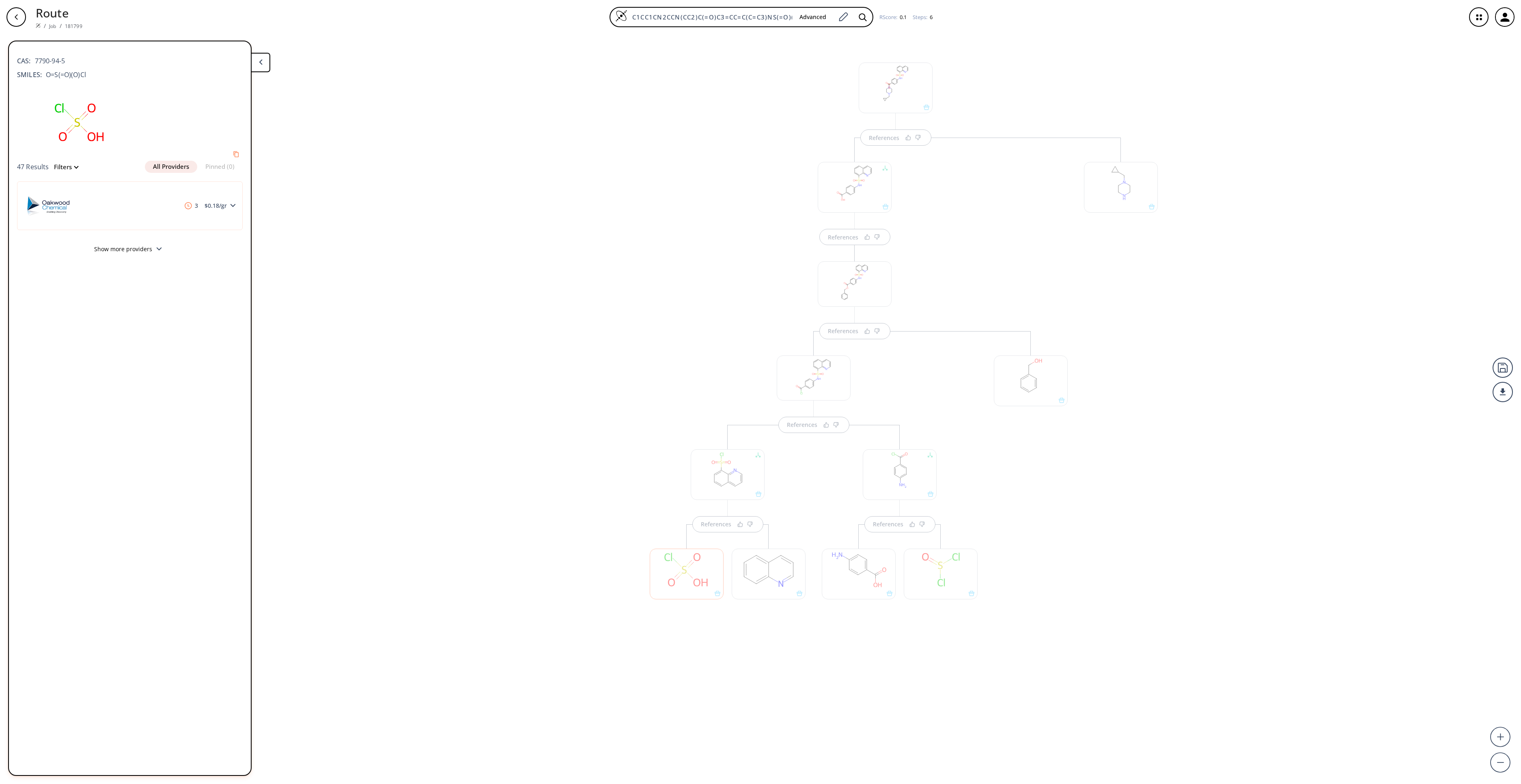
click at [763, 583] on div at bounding box center [768, 574] width 74 height 51
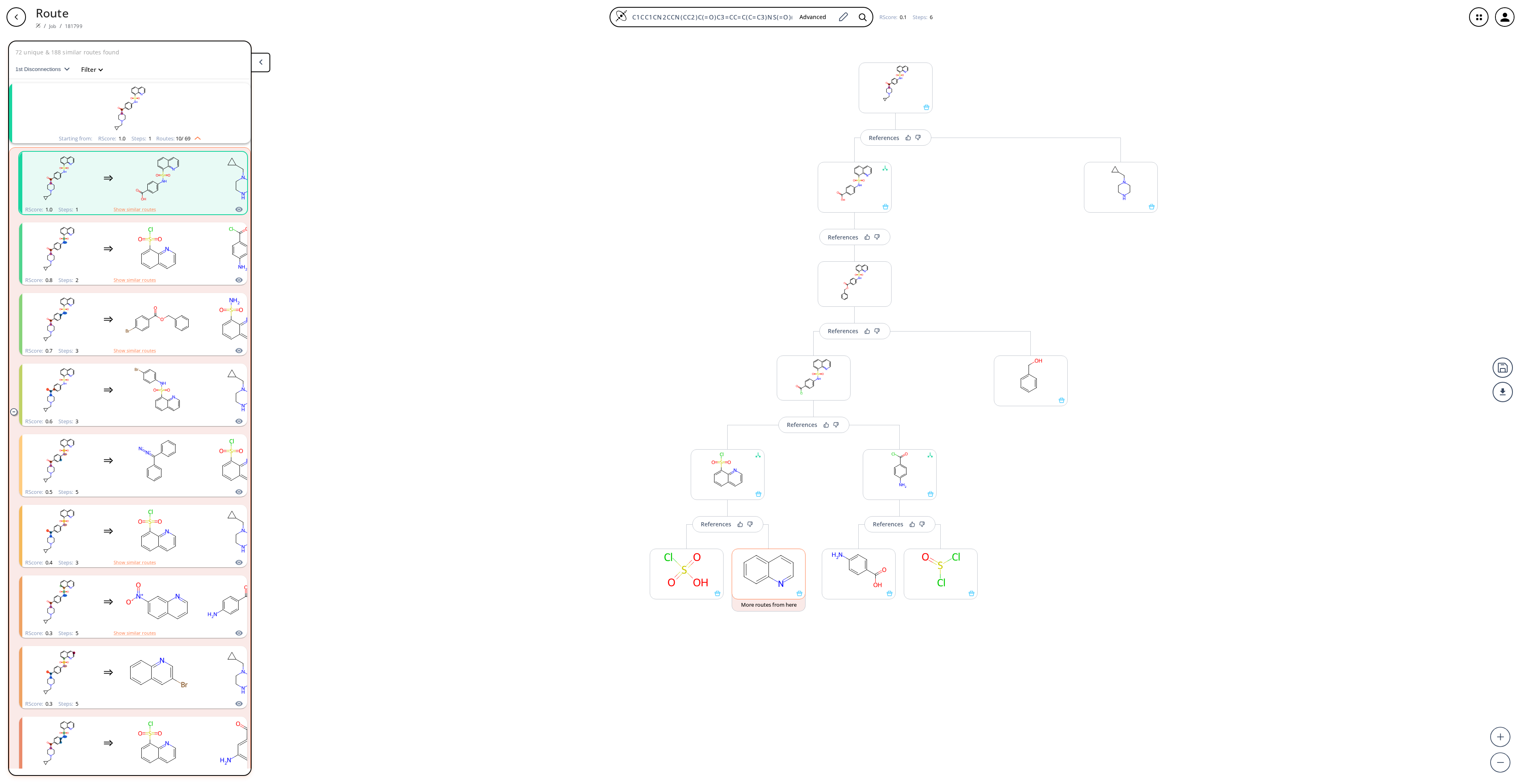
click at [763, 583] on icon at bounding box center [762, 580] width 12 height 7
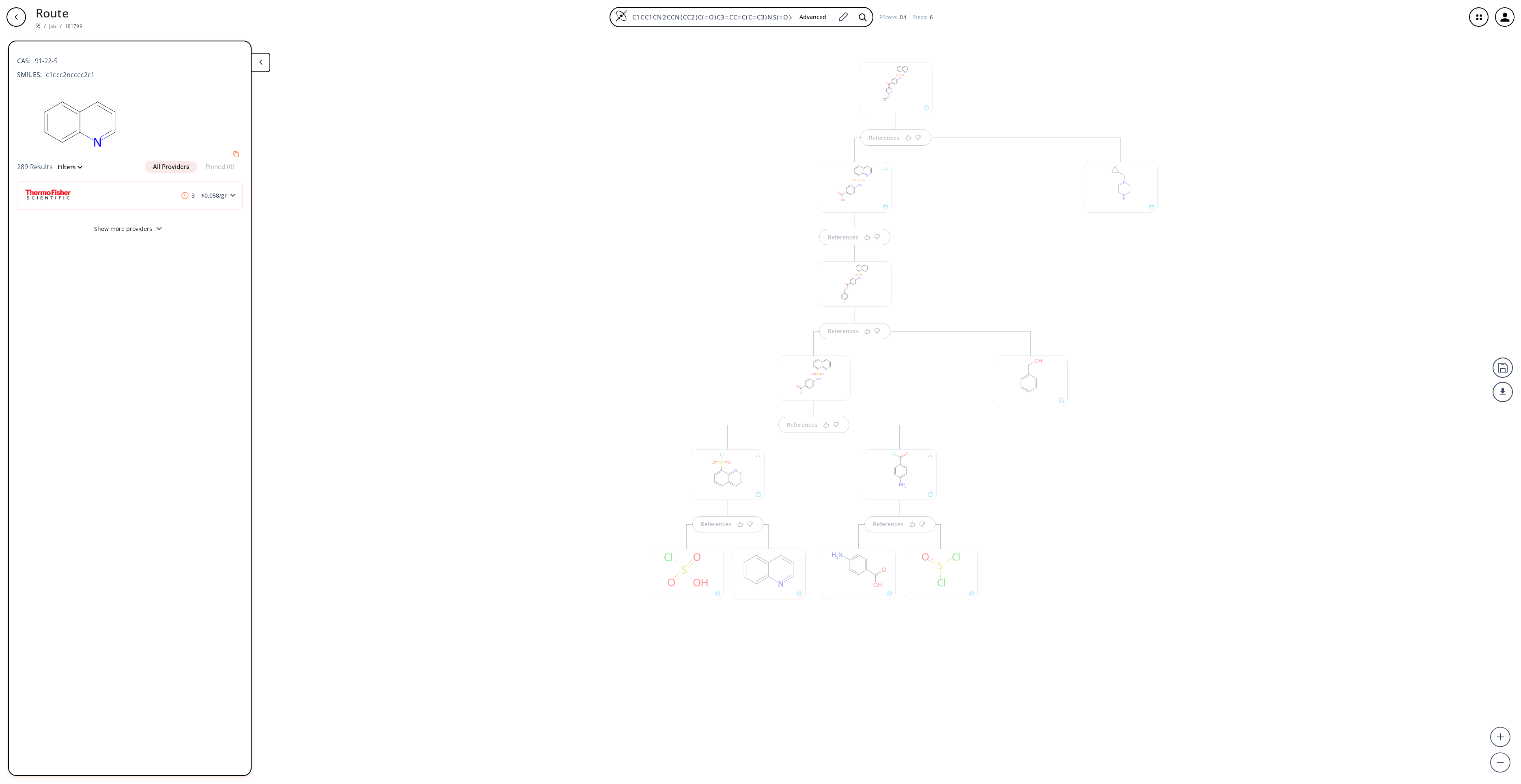
click at [852, 577] on div at bounding box center [859, 574] width 74 height 51
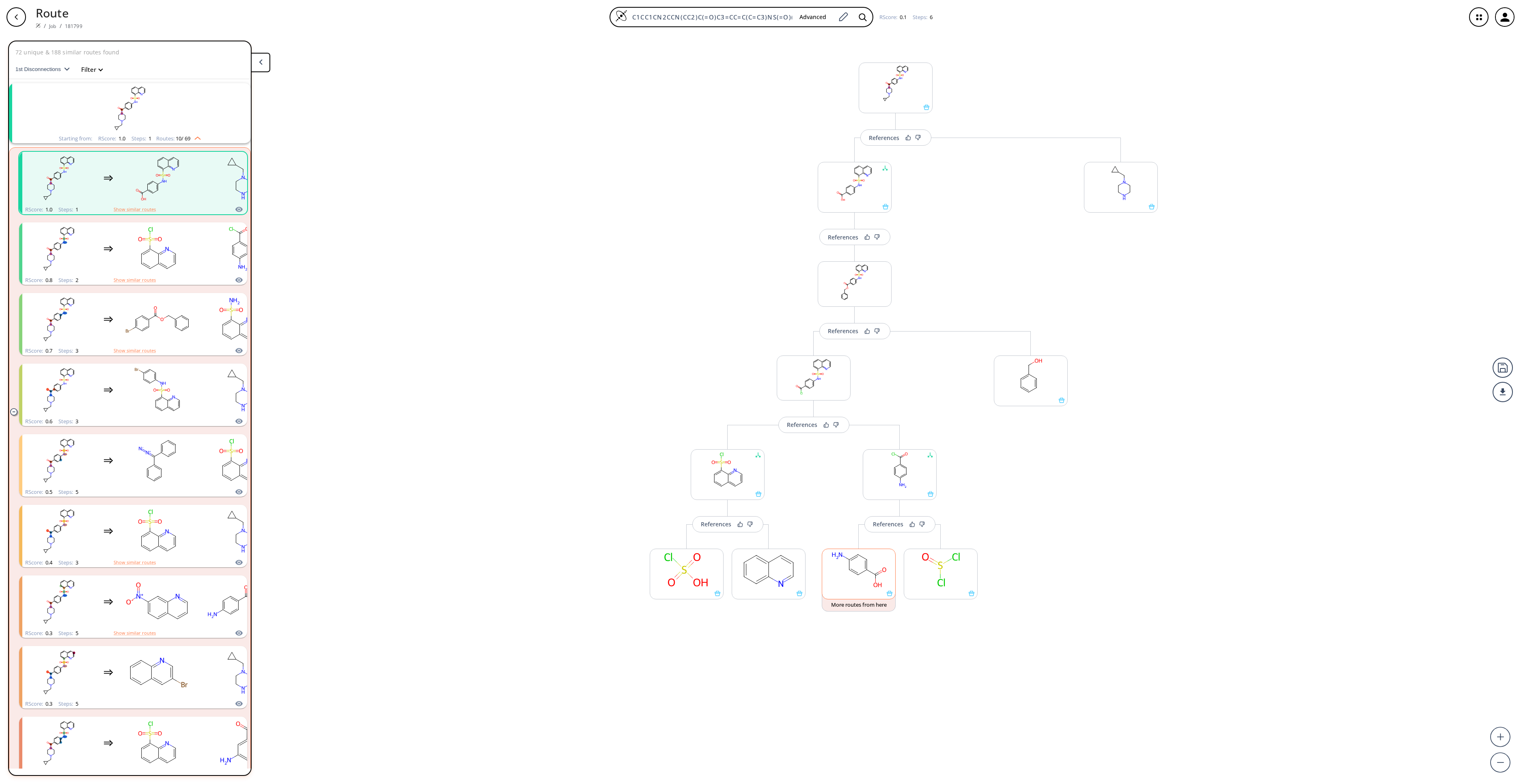
click at [852, 577] on rect at bounding box center [859, 570] width 73 height 41
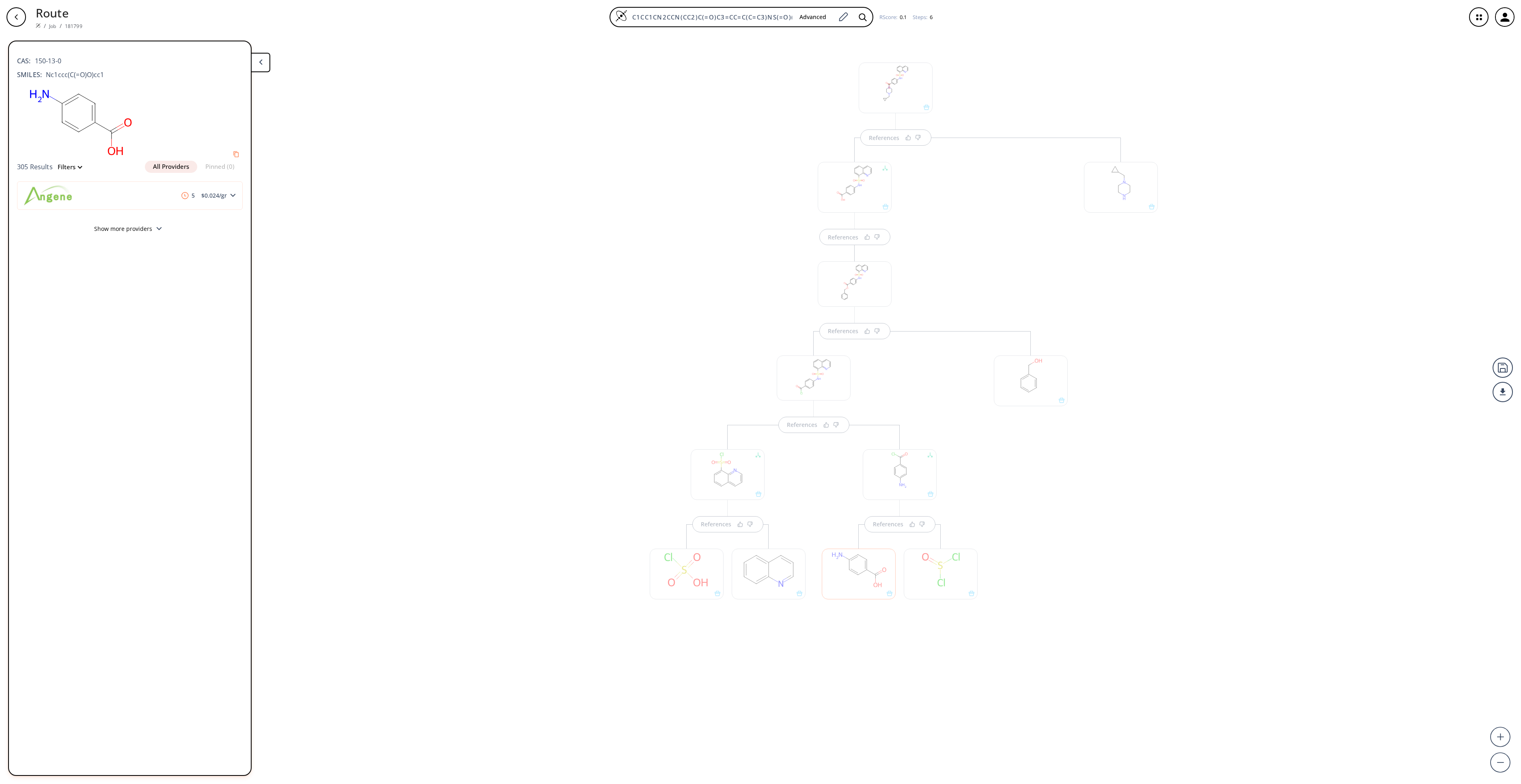
click at [934, 581] on div at bounding box center [941, 574] width 74 height 51
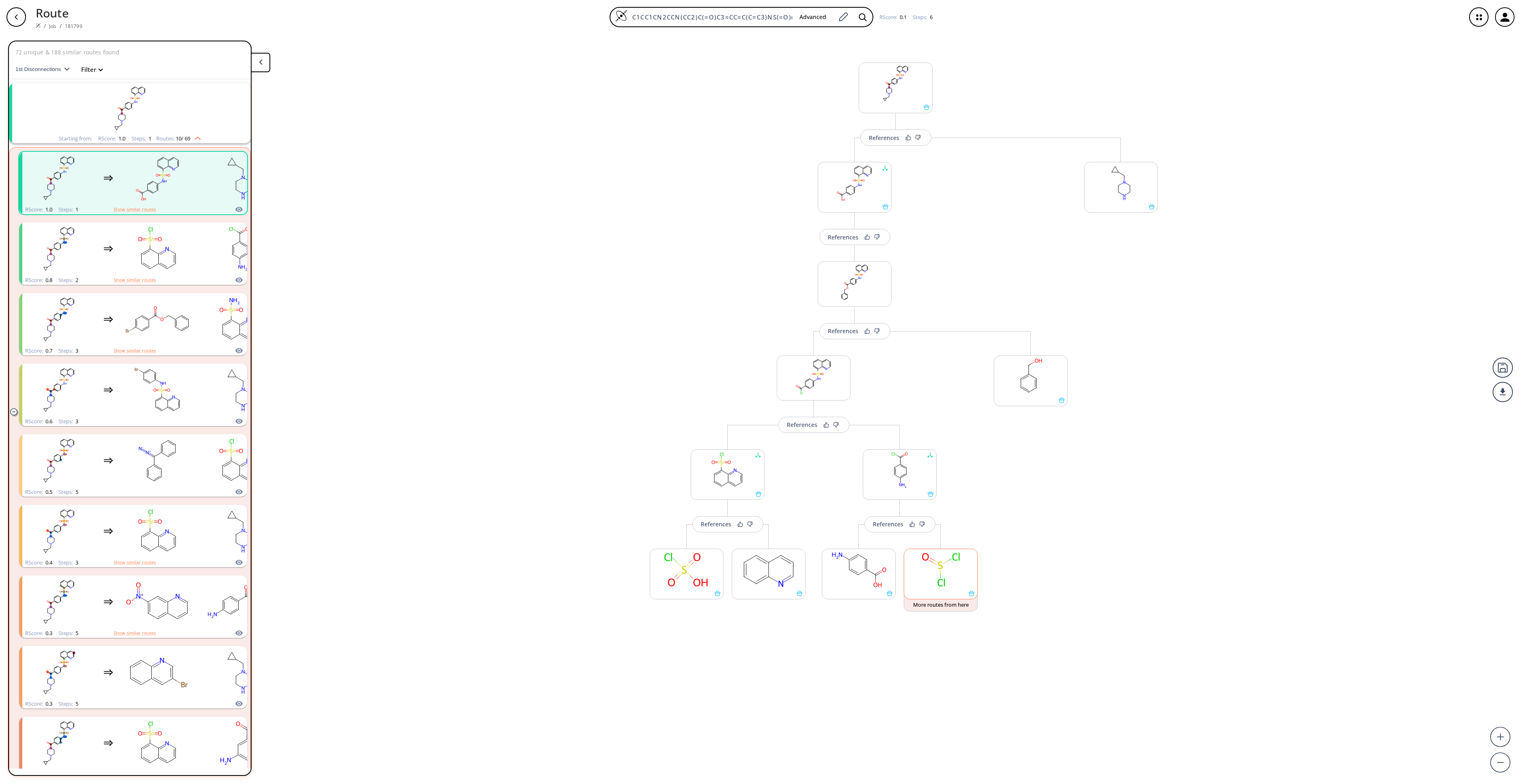
click at [929, 577] on rect at bounding box center [941, 570] width 73 height 41
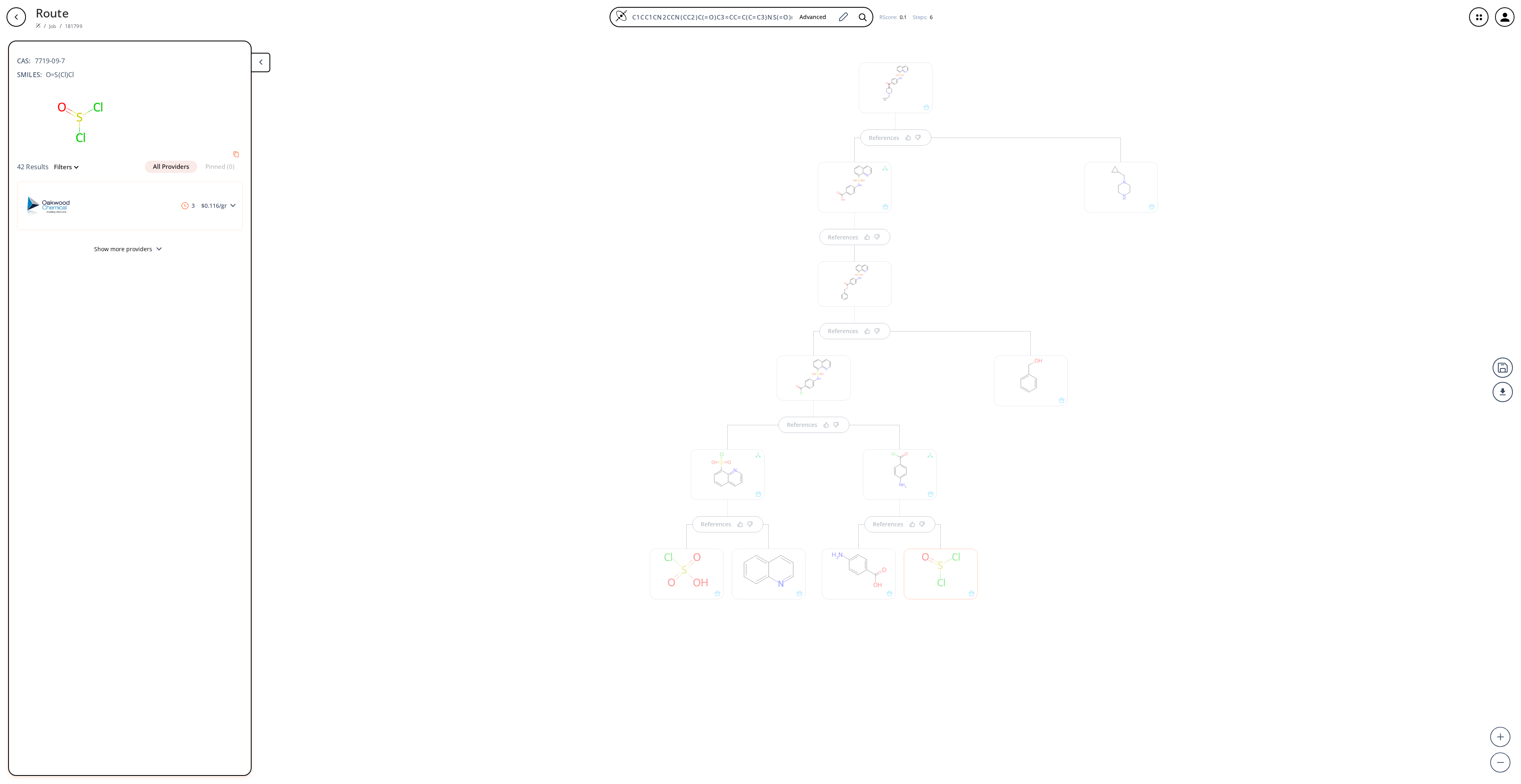
click at [1037, 379] on div at bounding box center [1030, 381] width 74 height 51
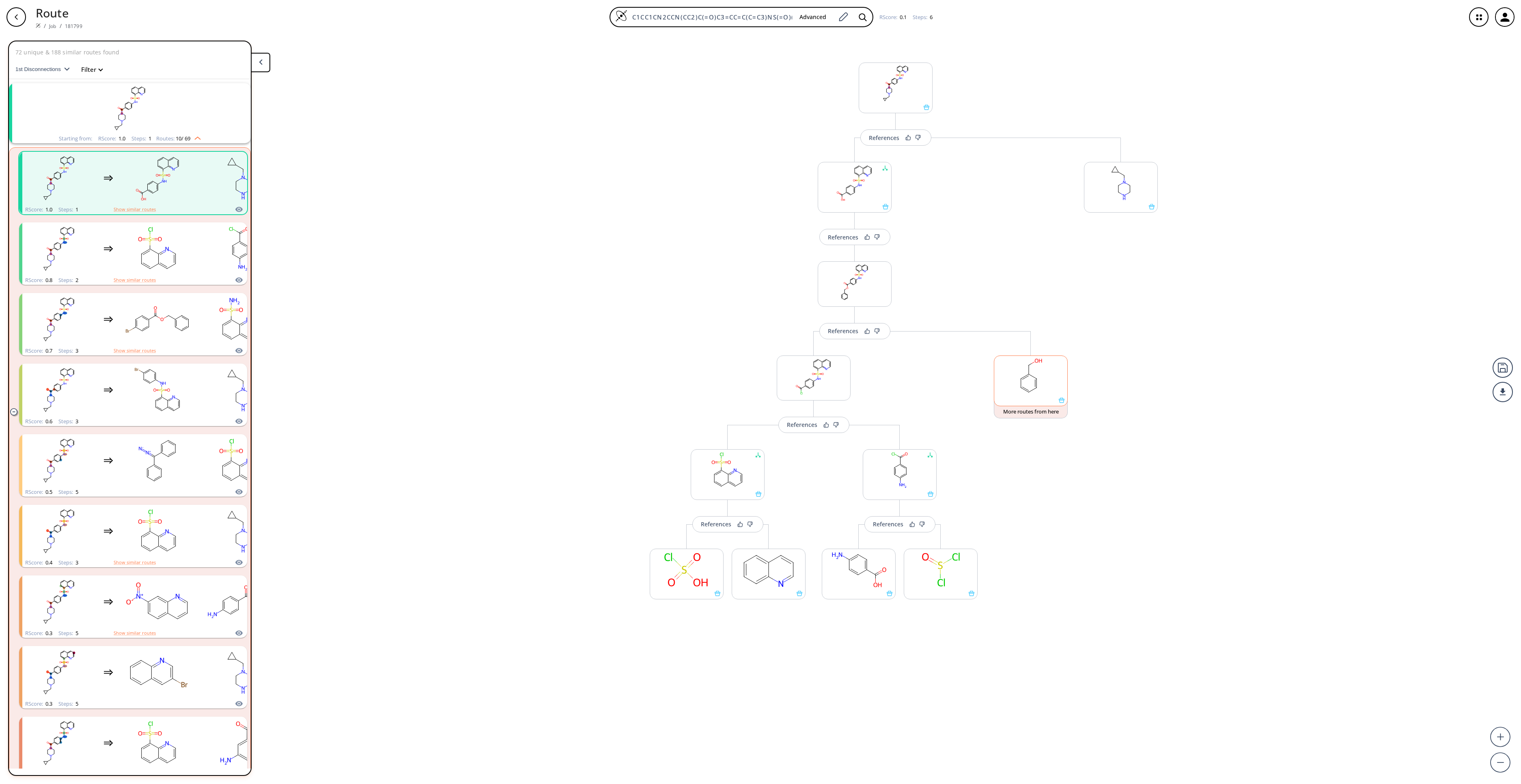
click at [1037, 379] on ellipse at bounding box center [1036, 378] width 5 height 5
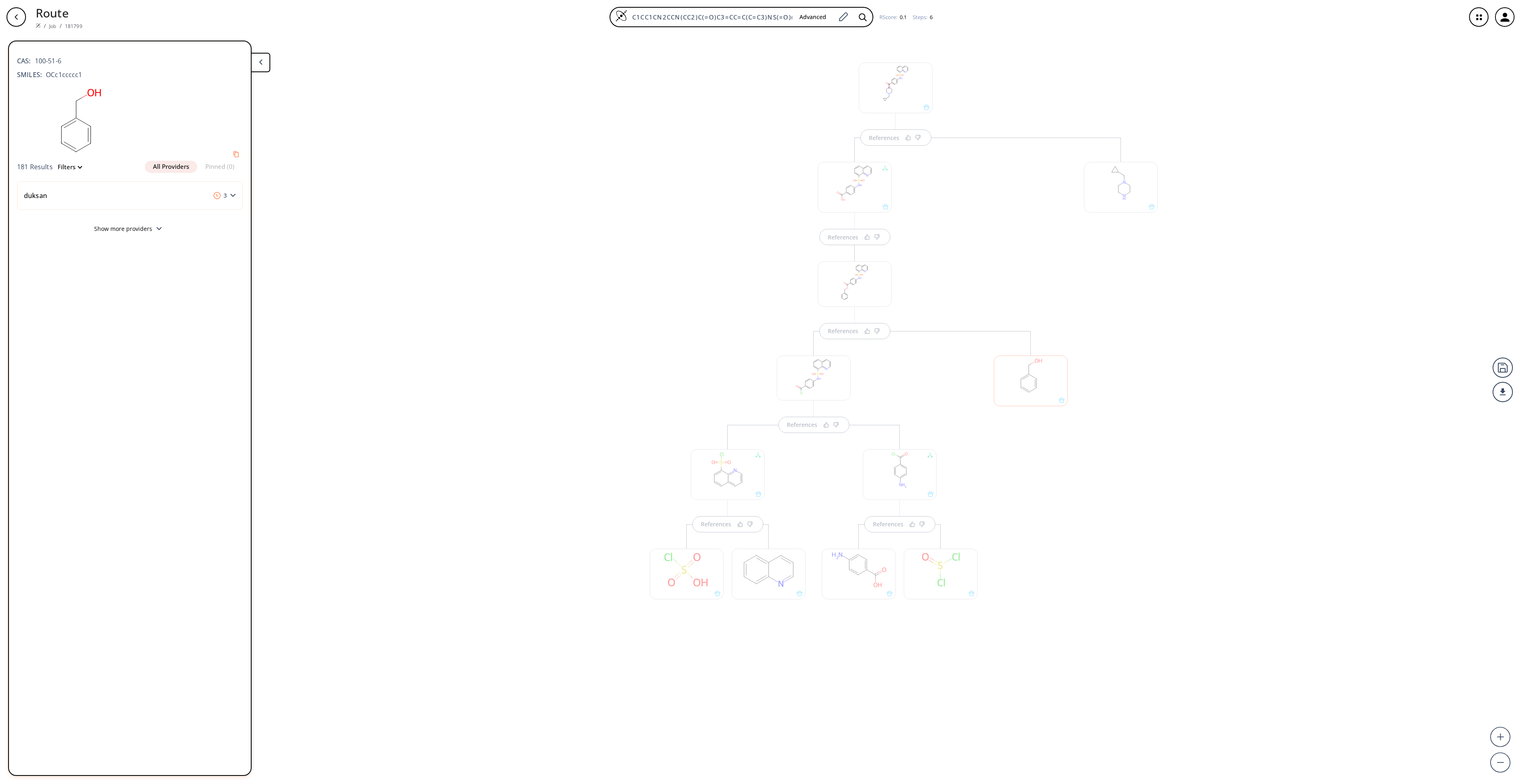
click at [1051, 394] on div at bounding box center [1030, 381] width 74 height 51
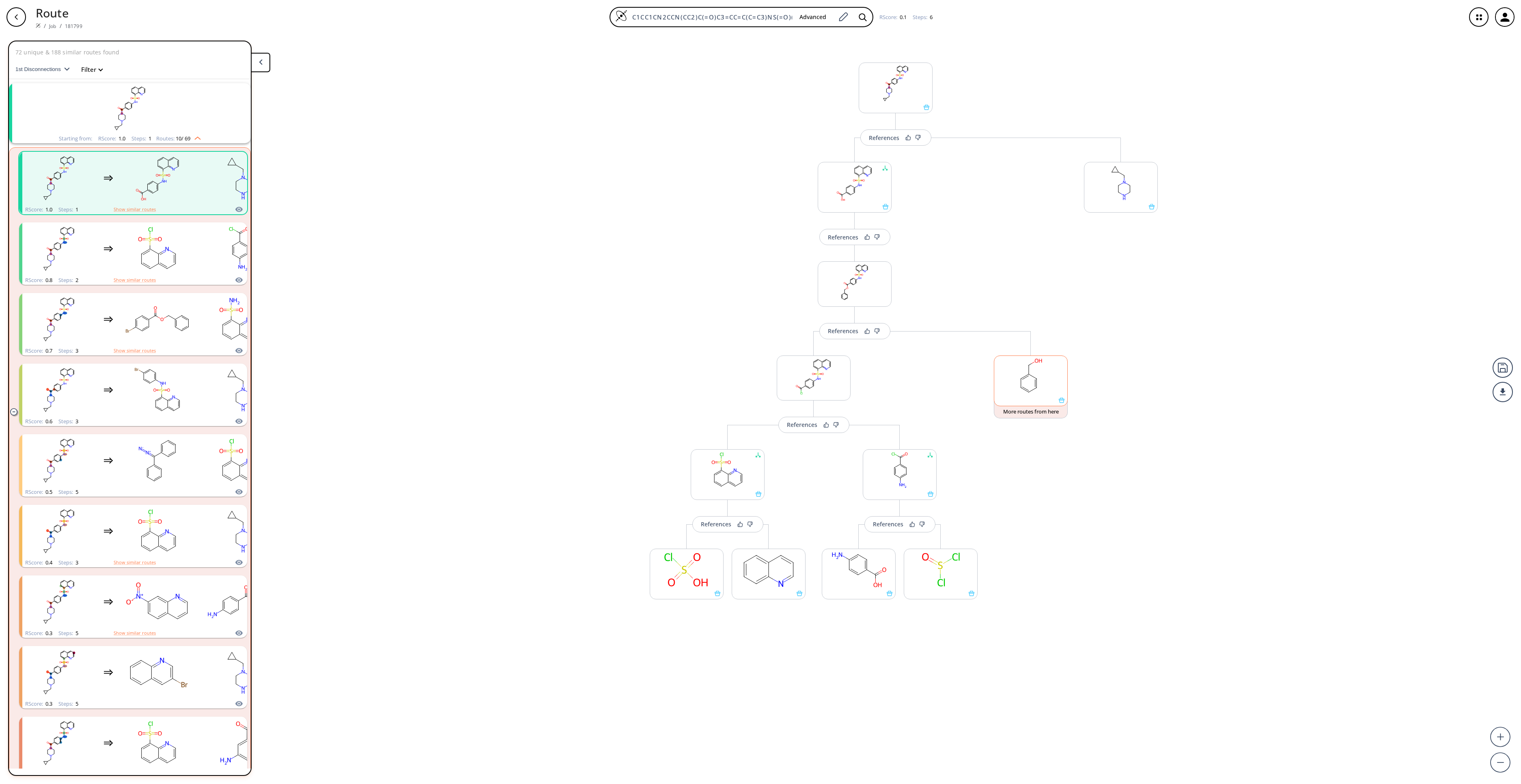
click at [1051, 394] on rect at bounding box center [1031, 377] width 73 height 41
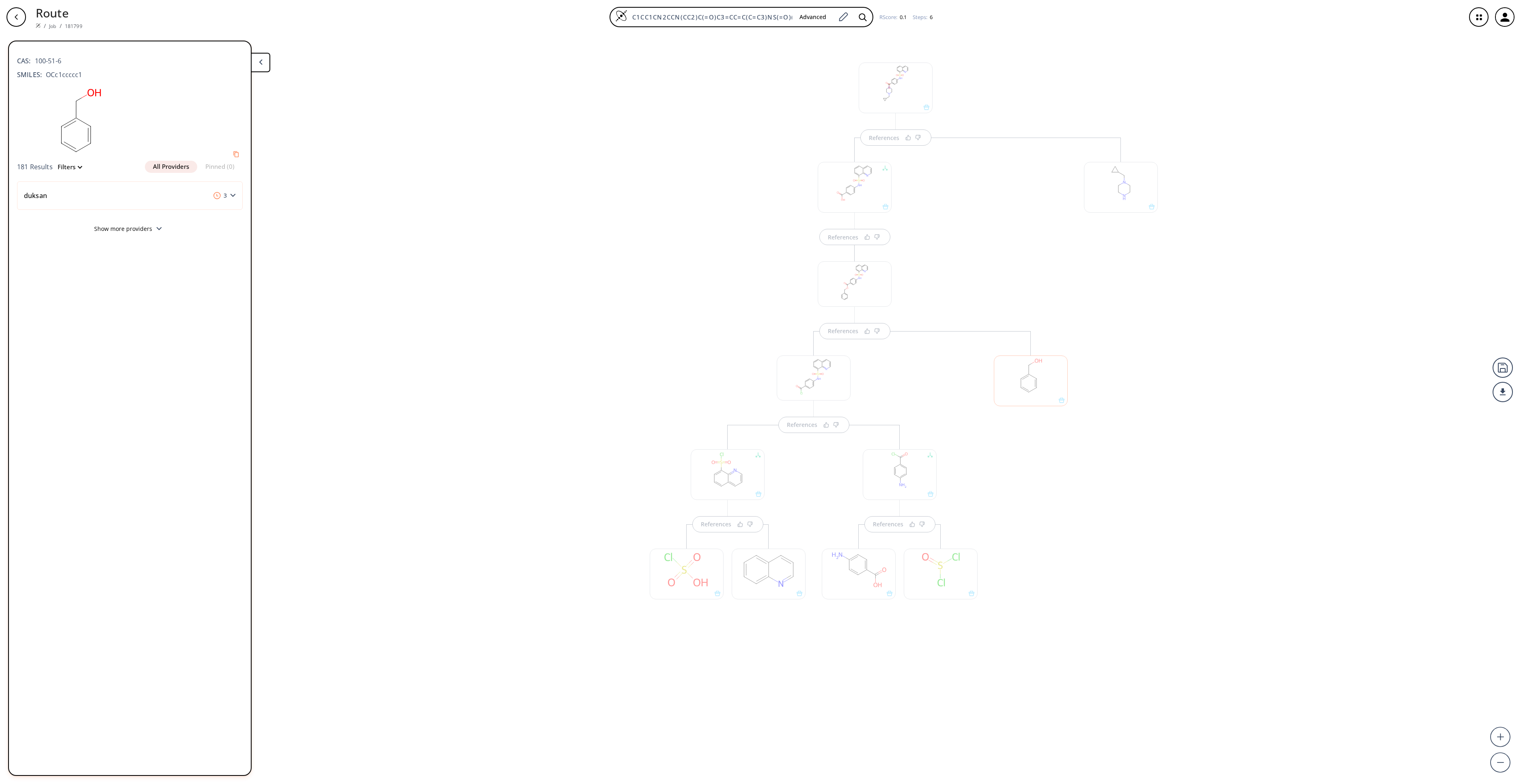
click at [1133, 194] on div at bounding box center [1121, 187] width 74 height 51
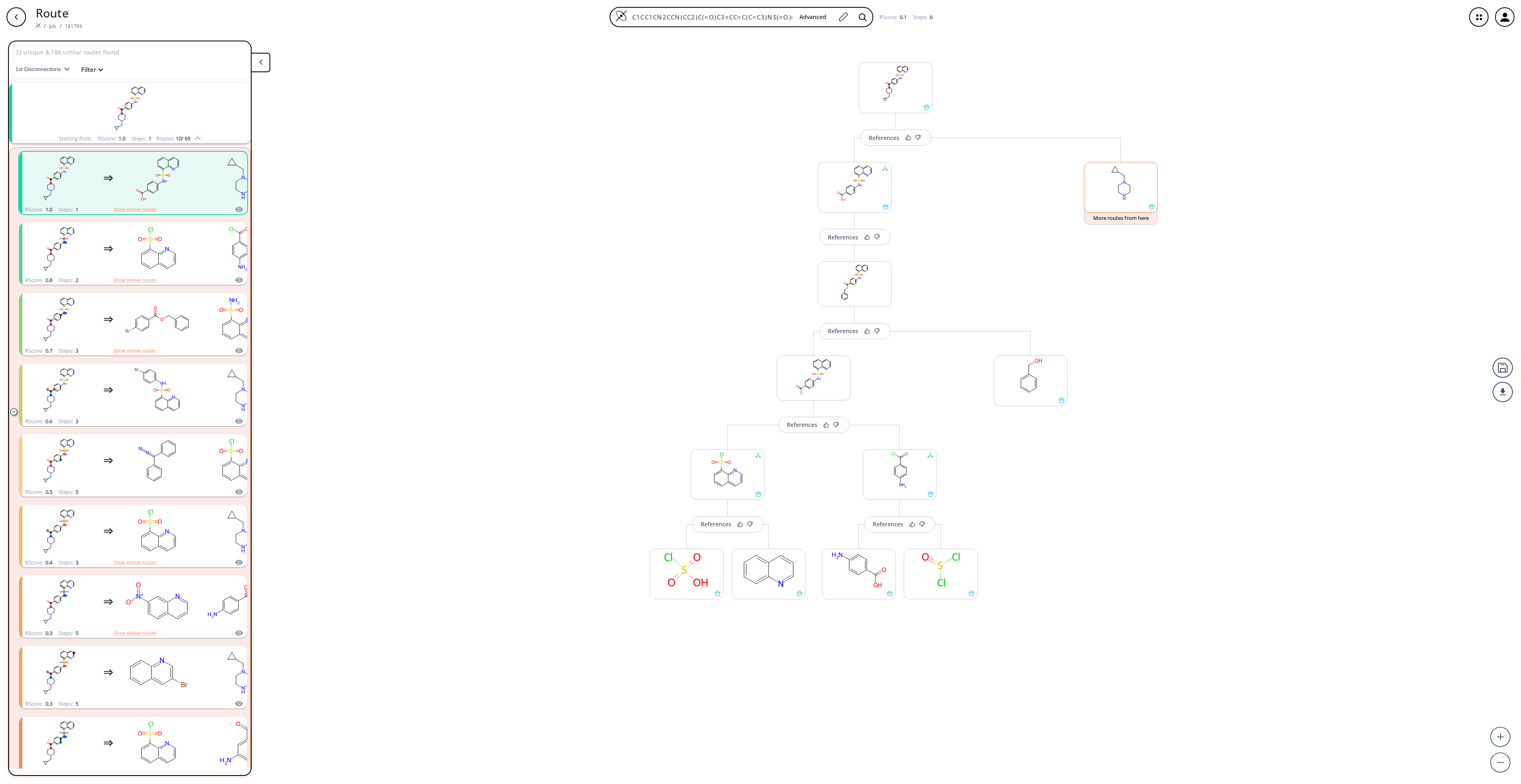
click at [1132, 194] on ellipse at bounding box center [1130, 192] width 4 height 4
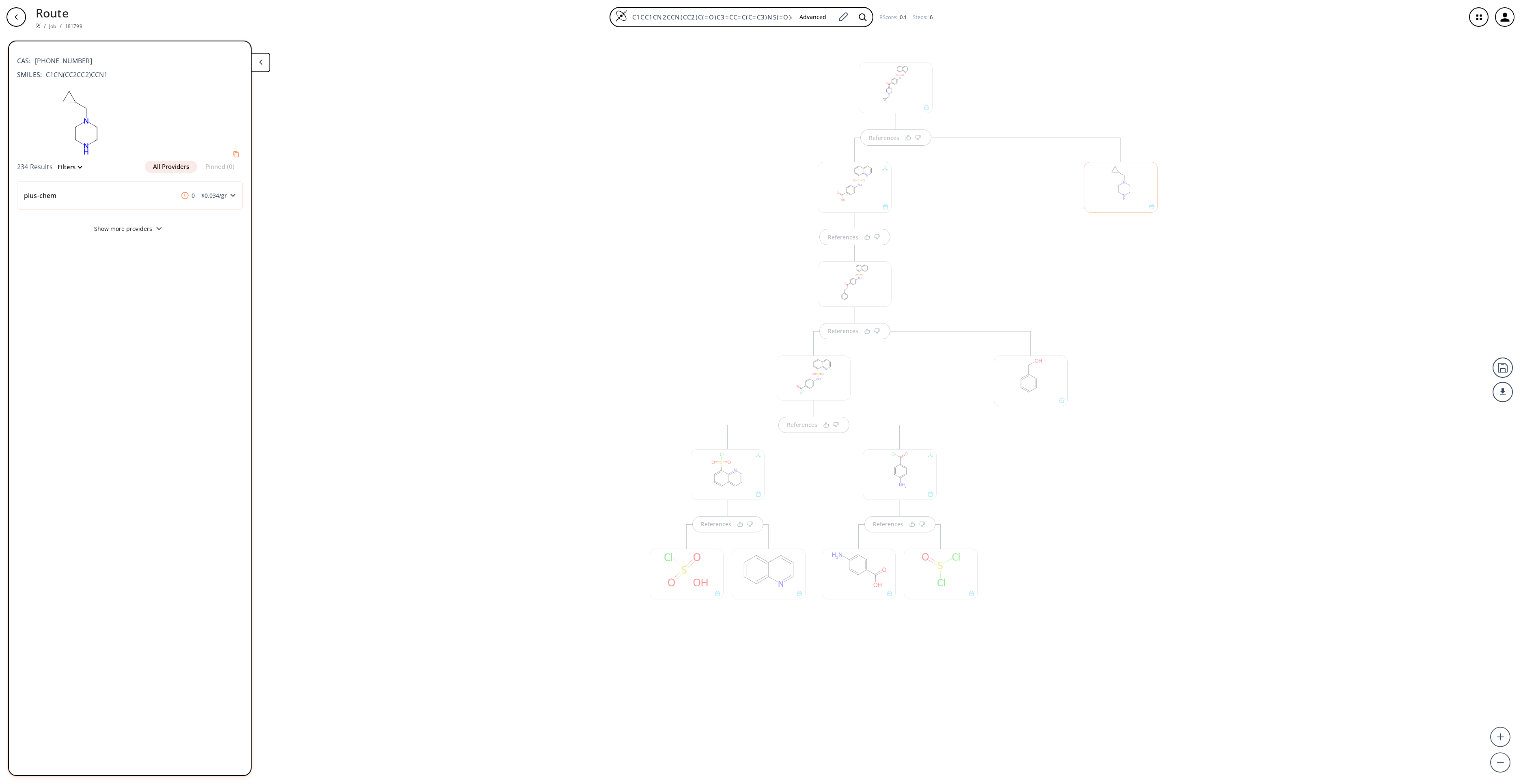
click at [1206, 309] on div "References References References References References References" at bounding box center [760, 406] width 1521 height 743
